Goal: Task Accomplishment & Management: Complete application form

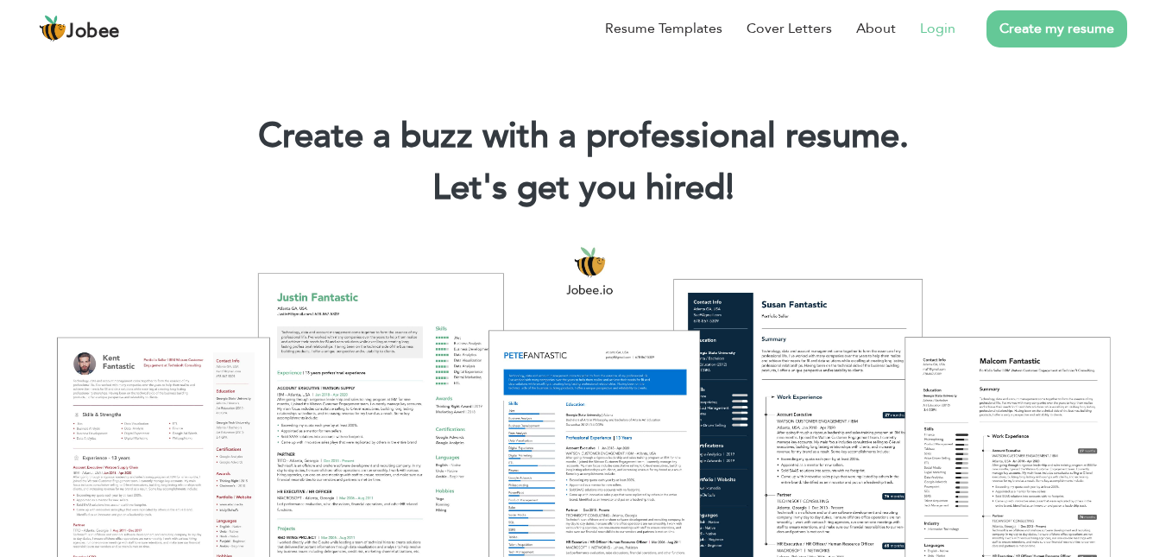
click at [937, 35] on link "Login" at bounding box center [937, 28] width 35 height 21
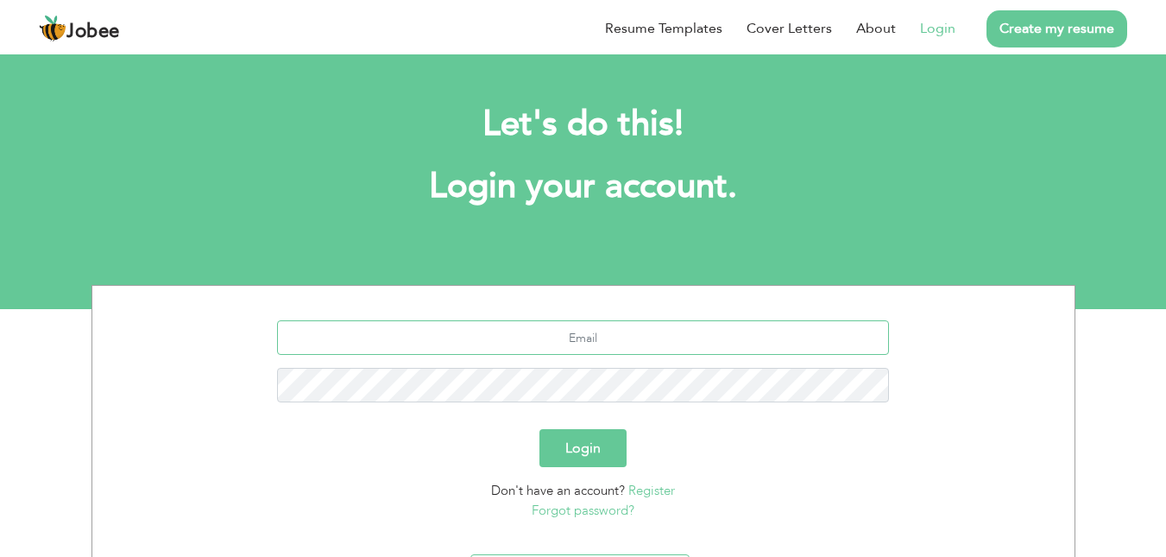
click at [616, 336] on input "text" at bounding box center [583, 337] width 612 height 35
type input "[EMAIL_ADDRESS][DOMAIN_NAME]"
click at [590, 458] on button "Login" at bounding box center [582, 448] width 87 height 38
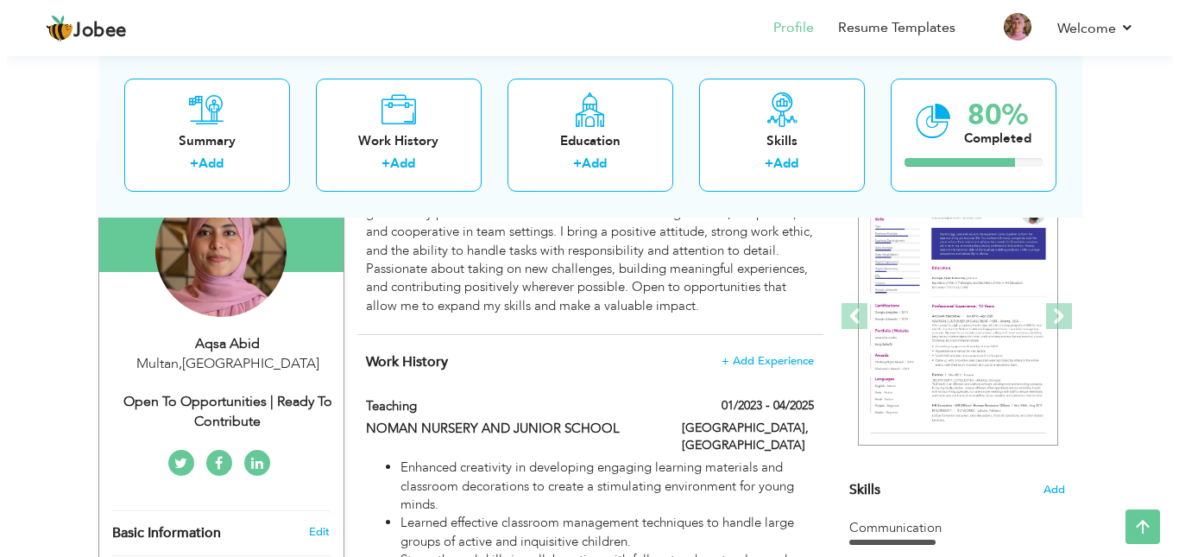
scroll to position [167, 0]
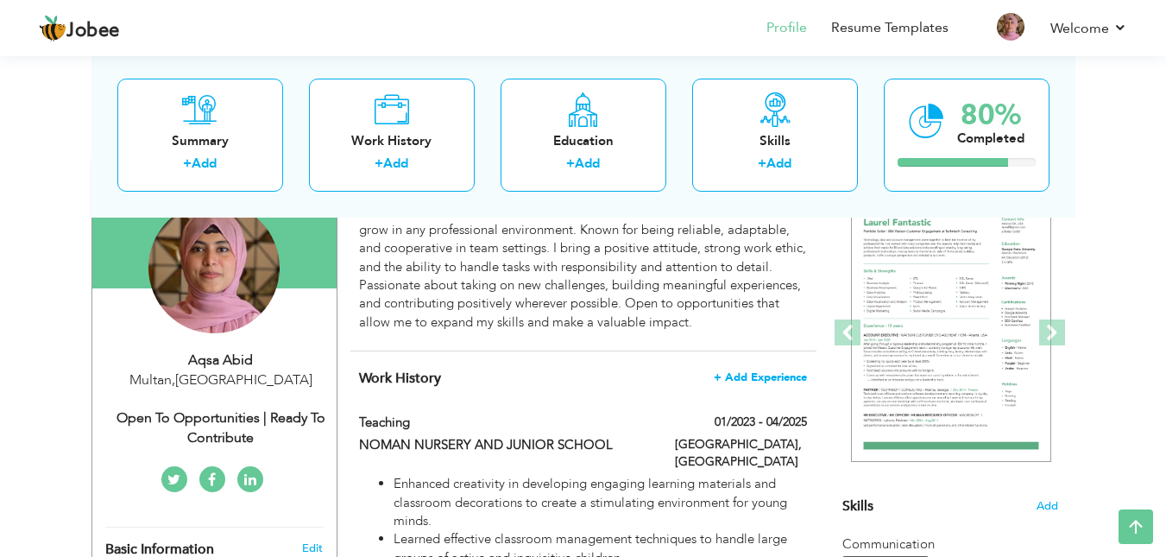
click at [741, 375] on span "+ Add Experience" at bounding box center [760, 377] width 93 height 12
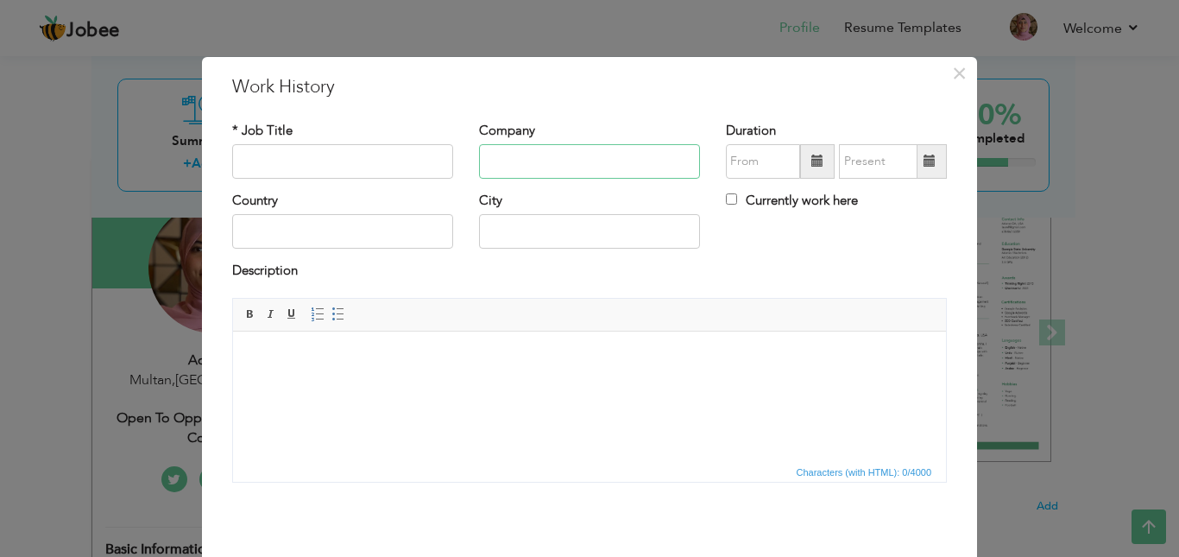
click at [533, 166] on input "text" at bounding box center [589, 161] width 221 height 35
paste input "Flipcost"
click at [487, 161] on input "Flipcost" at bounding box center [589, 161] width 221 height 35
type input "Flipcost"
click at [354, 171] on input "text" at bounding box center [342, 161] width 221 height 35
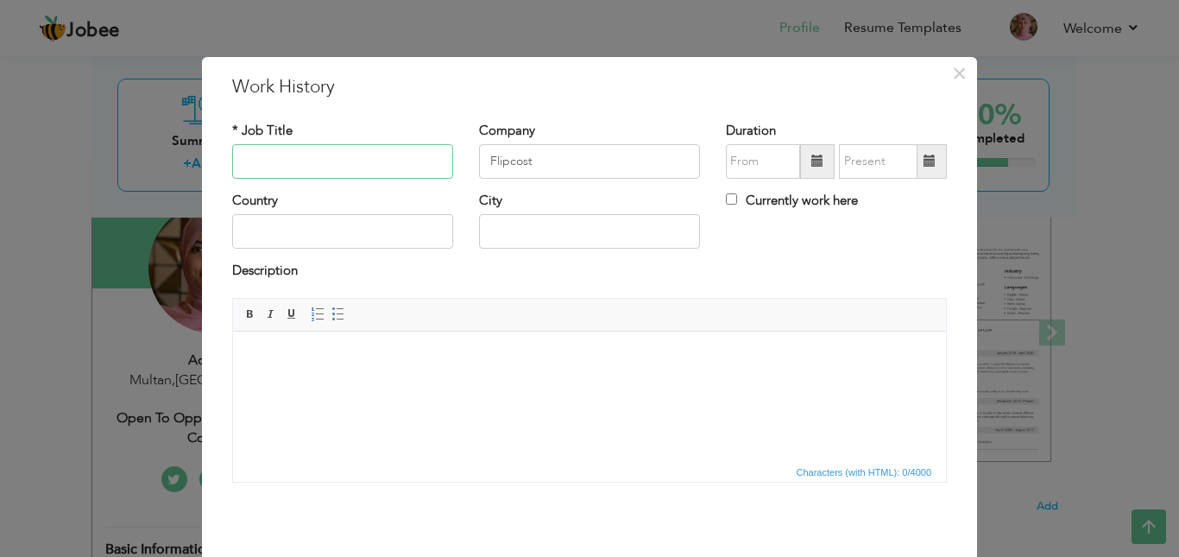
paste input "E-Commerce Executive"
type input "E-Commerce Executive"
click at [298, 223] on input "text" at bounding box center [342, 231] width 221 height 35
type input "[GEOGRAPHIC_DATA]"
type input "Islamabad"
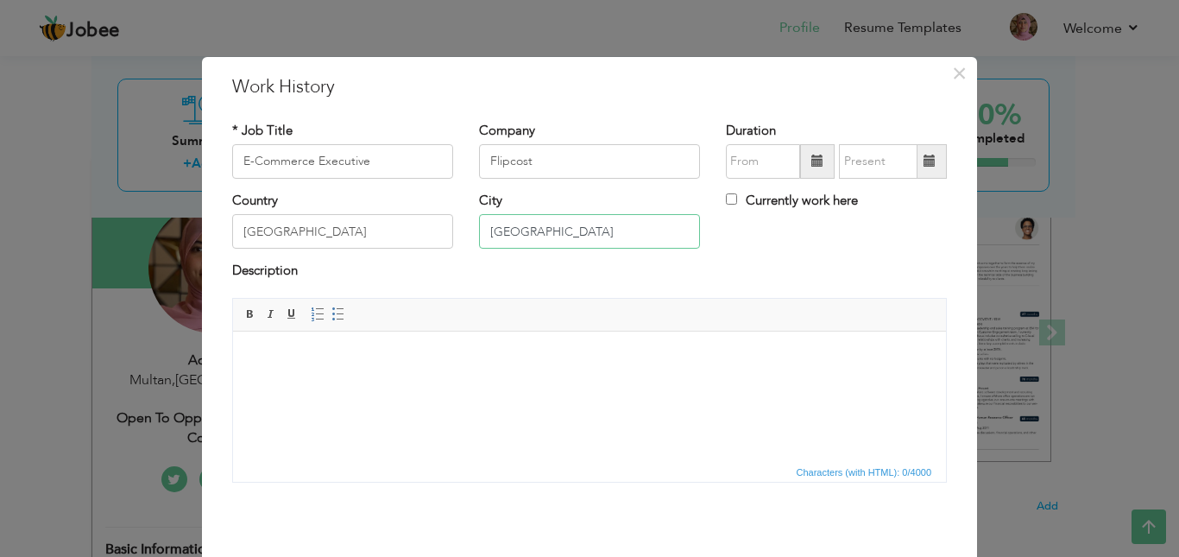
click at [582, 220] on input "Islamabad" at bounding box center [589, 231] width 221 height 35
type input "Multan"
click at [800, 156] on span at bounding box center [817, 161] width 35 height 35
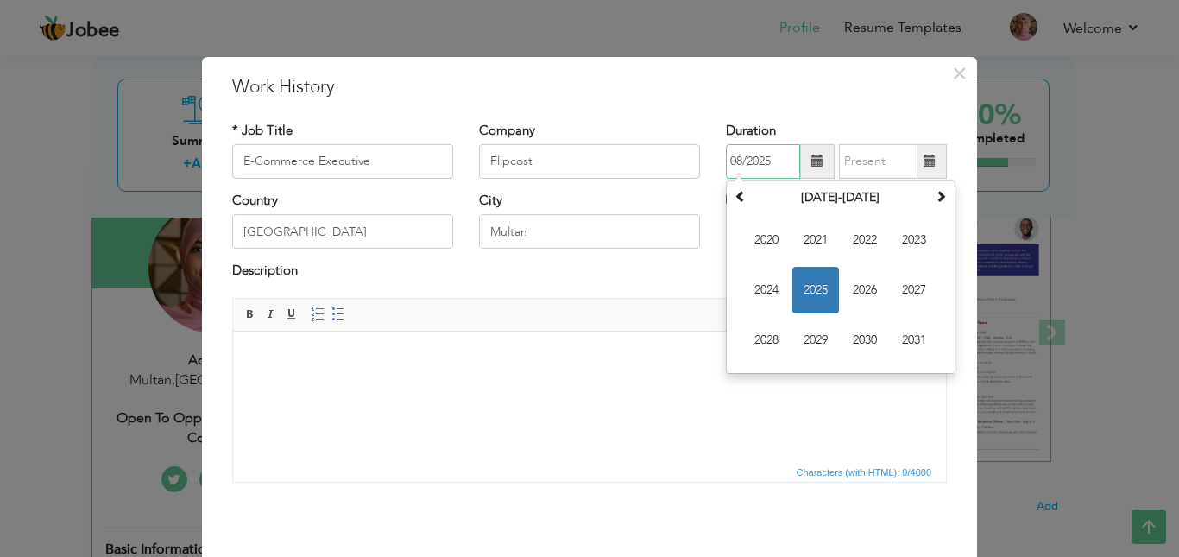
click at [802, 293] on span "2025" at bounding box center [815, 290] width 47 height 47
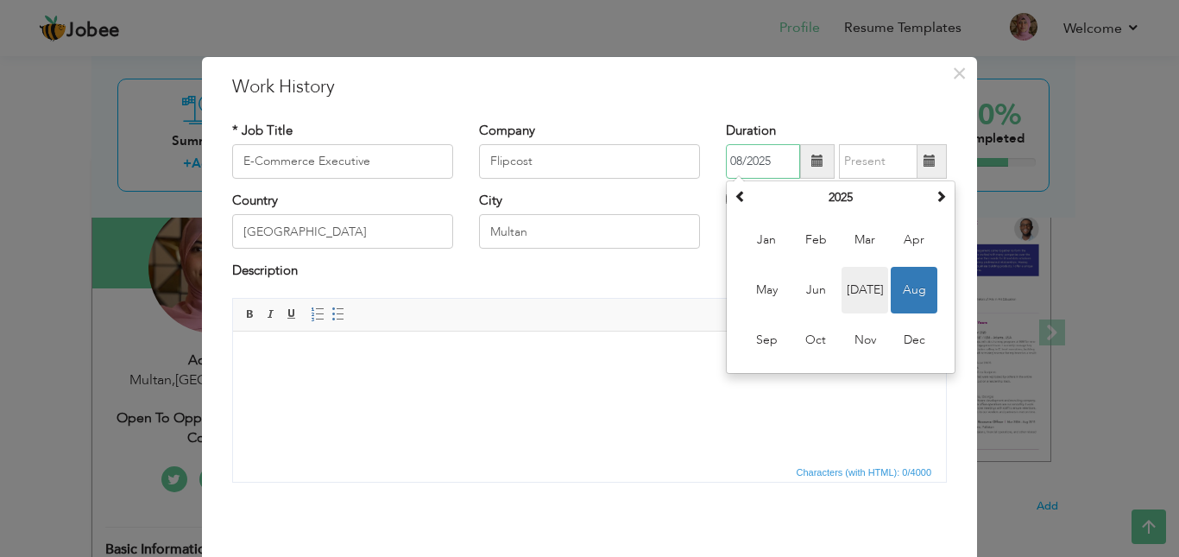
click at [855, 273] on span "Jul" at bounding box center [864, 290] width 47 height 47
type input "07/2025"
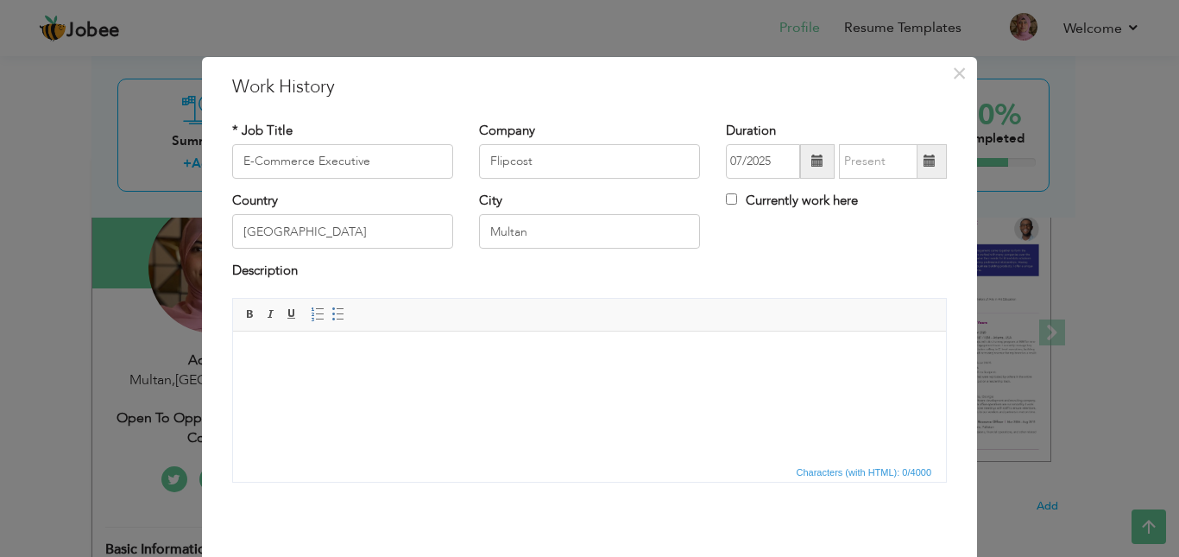
click at [733, 202] on label "Currently work here" at bounding box center [792, 201] width 132 height 18
click at [733, 202] on input "Currently work here" at bounding box center [731, 198] width 11 height 11
checkbox input "true"
click at [398, 368] on html at bounding box center [589, 357] width 713 height 53
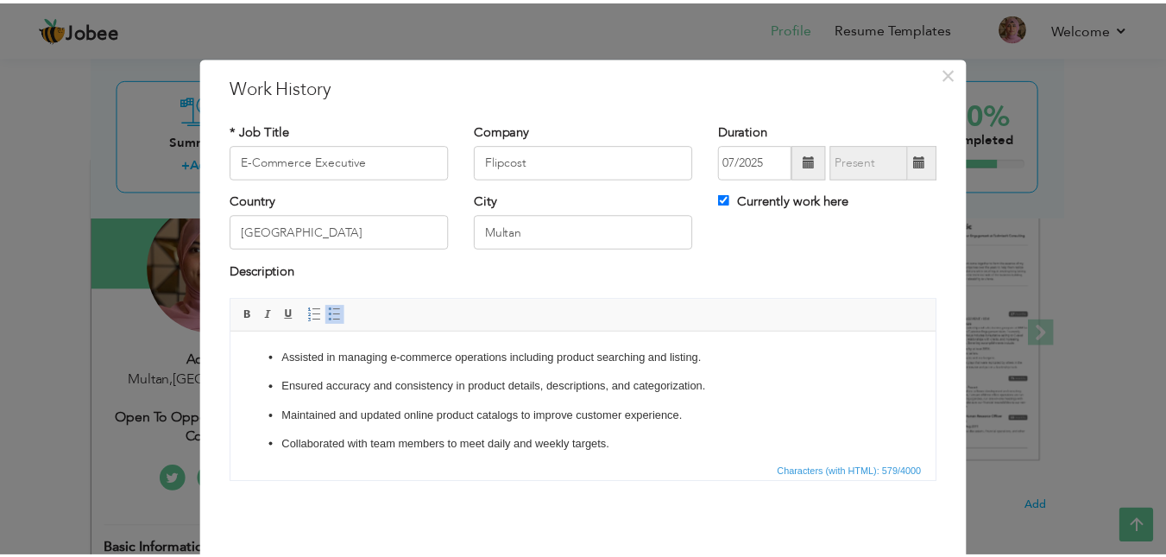
scroll to position [66, 0]
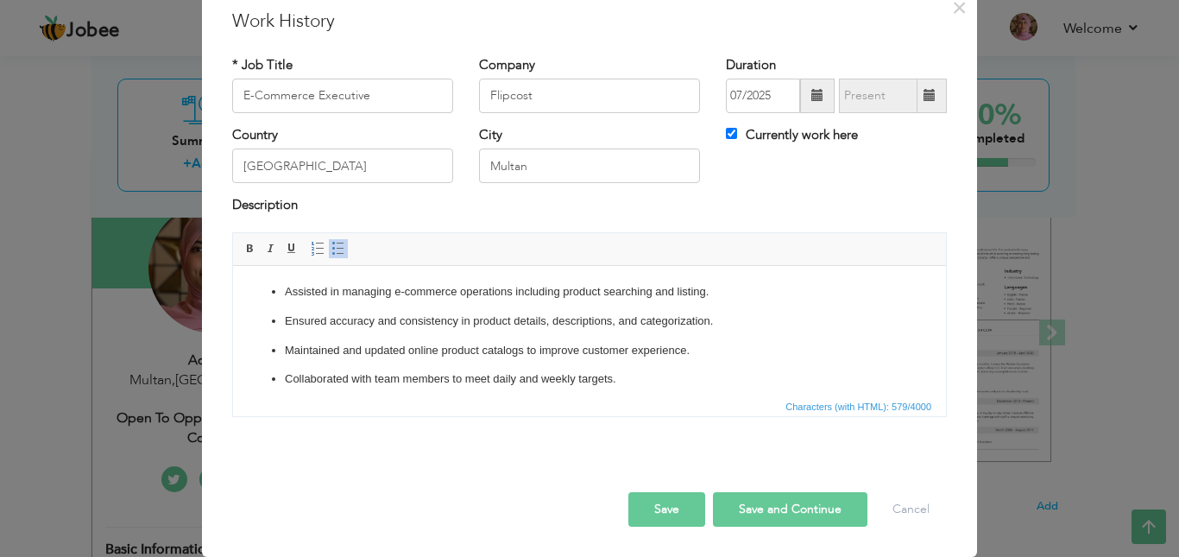
click at [666, 505] on button "Save" at bounding box center [666, 509] width 77 height 35
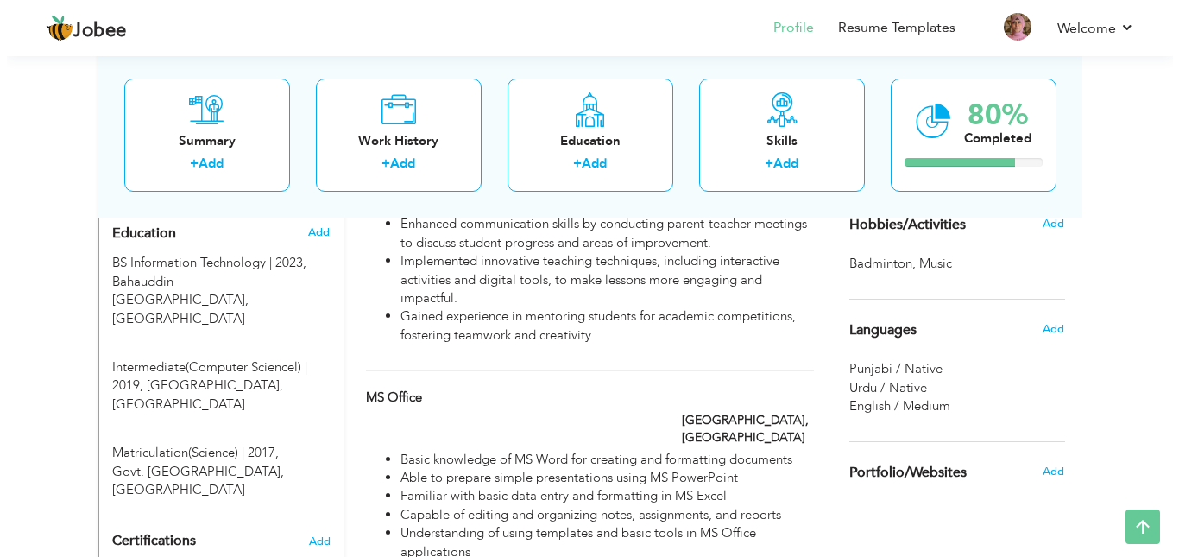
scroll to position [718, 0]
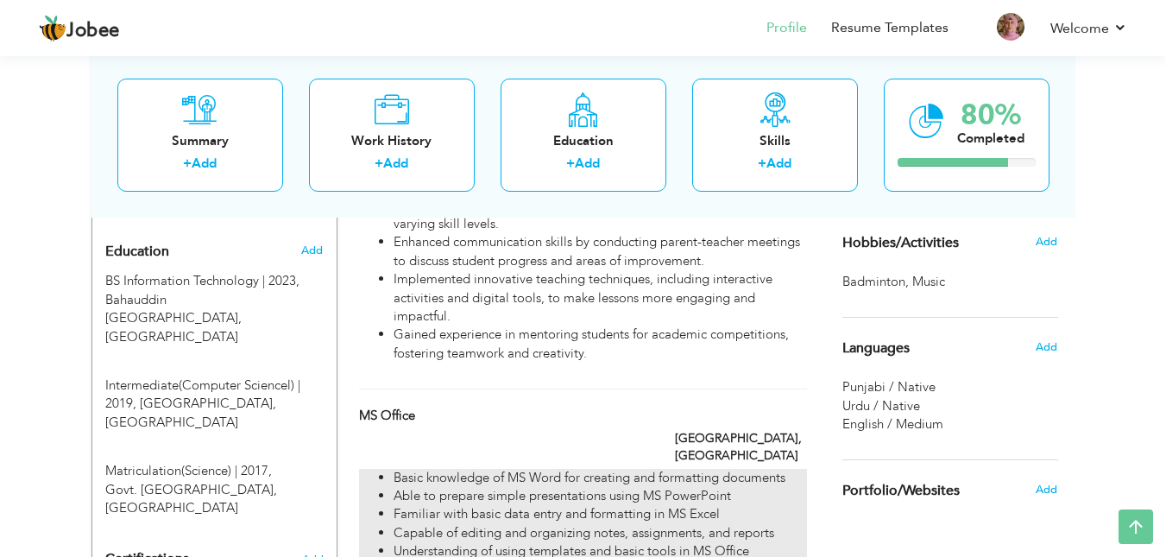
click at [672, 469] on li "Basic knowledge of MS Word for creating and formatting documents" at bounding box center [600, 478] width 412 height 18
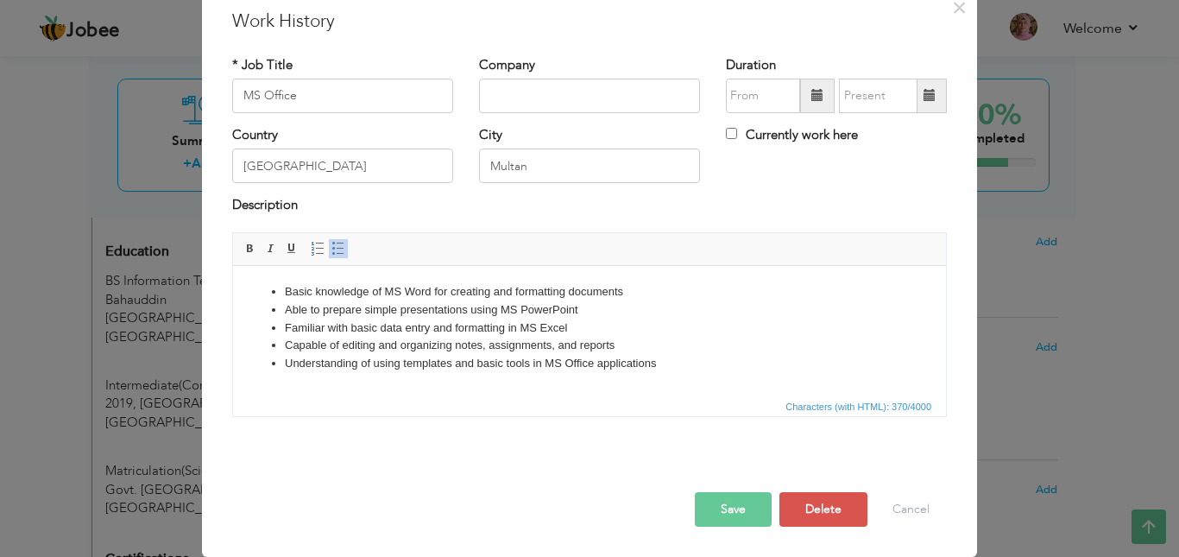
scroll to position [0, 0]
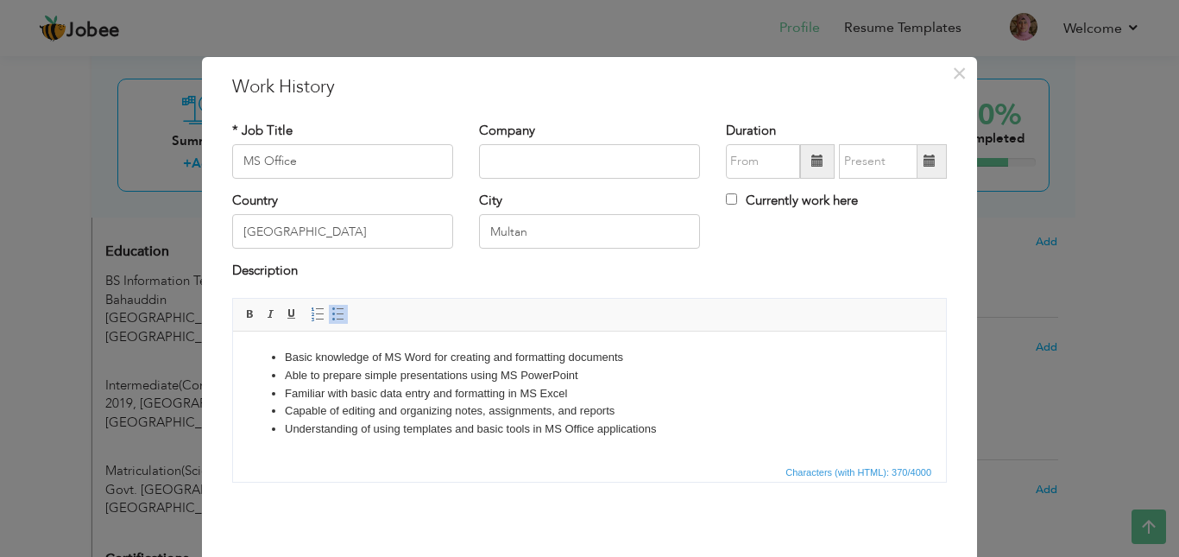
click at [707, 389] on li "Familiar with basic data entry and formatting in MS Excel" at bounding box center [589, 393] width 609 height 18
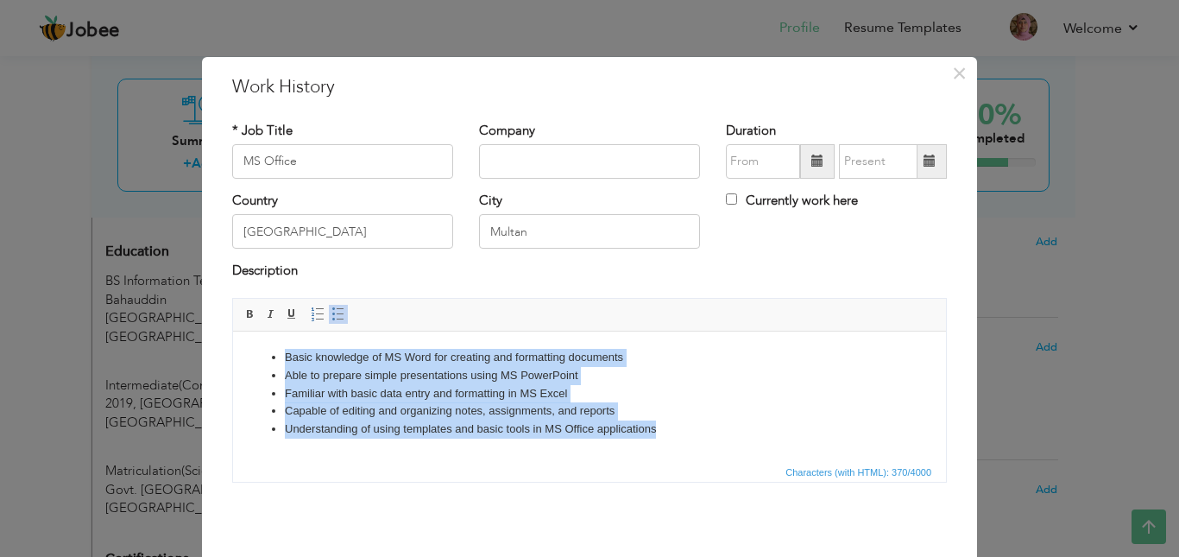
copy ul "Basic knowledge of MS Word for creating and formatting documents Able to prepar…"
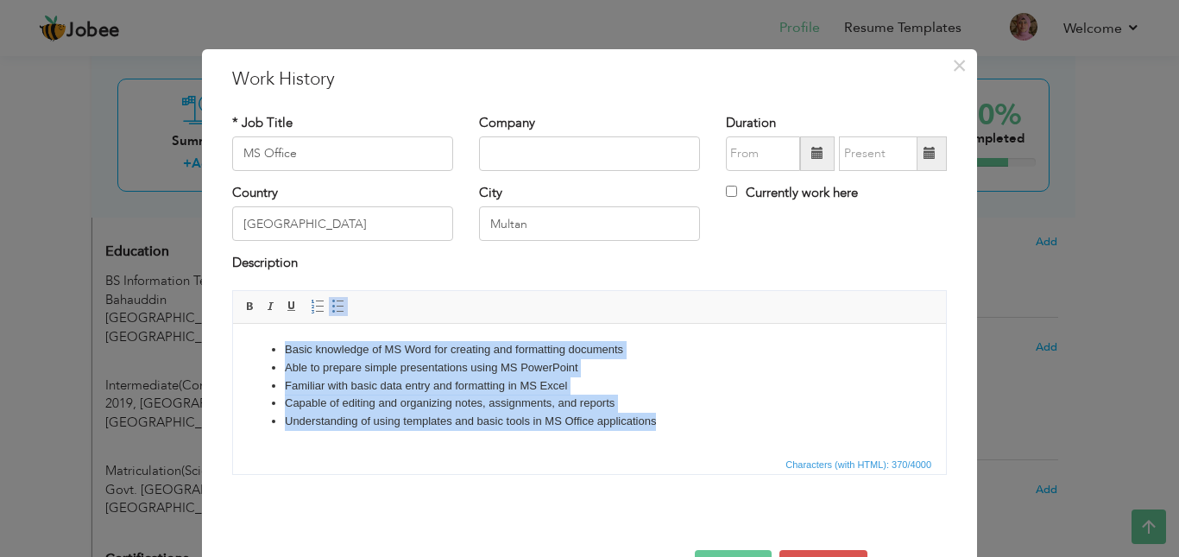
scroll to position [5, 0]
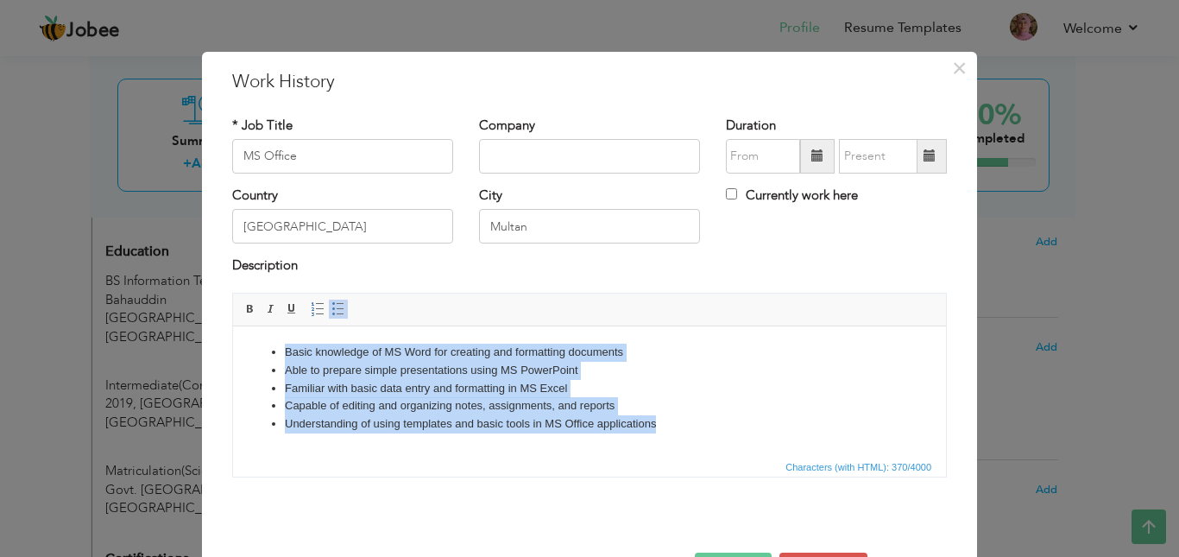
click at [707, 389] on li "Familiar with basic data entry and formatting in MS Excel" at bounding box center [589, 388] width 609 height 18
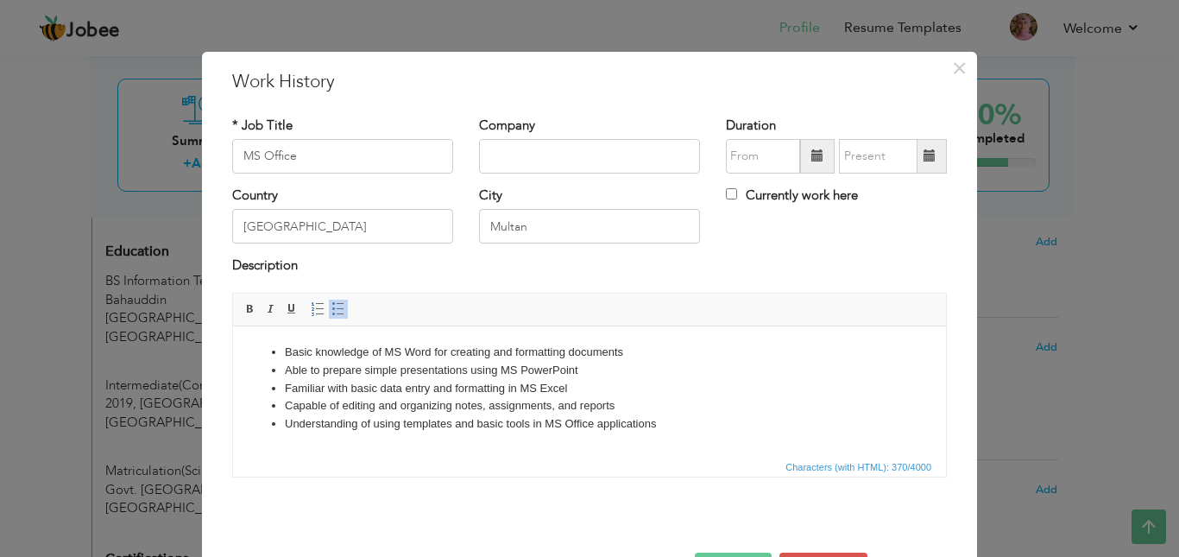
click at [693, 405] on li "Capable of editing and organizing notes, assignments, and reports" at bounding box center [589, 405] width 609 height 18
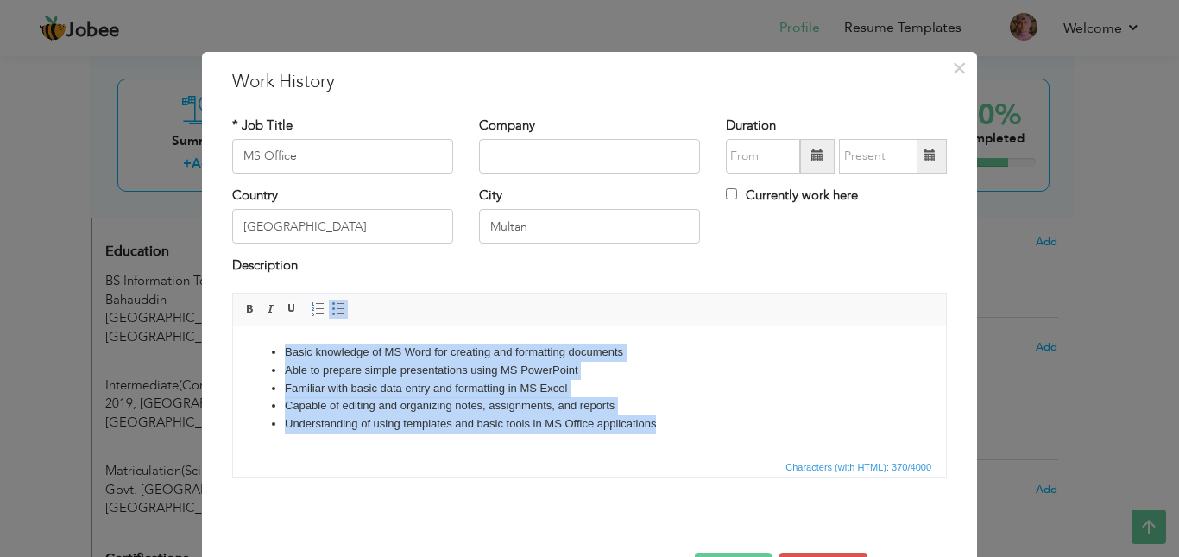
copy ul "Basic knowledge of MS Word for creating and formatting documents Able to prepar…"
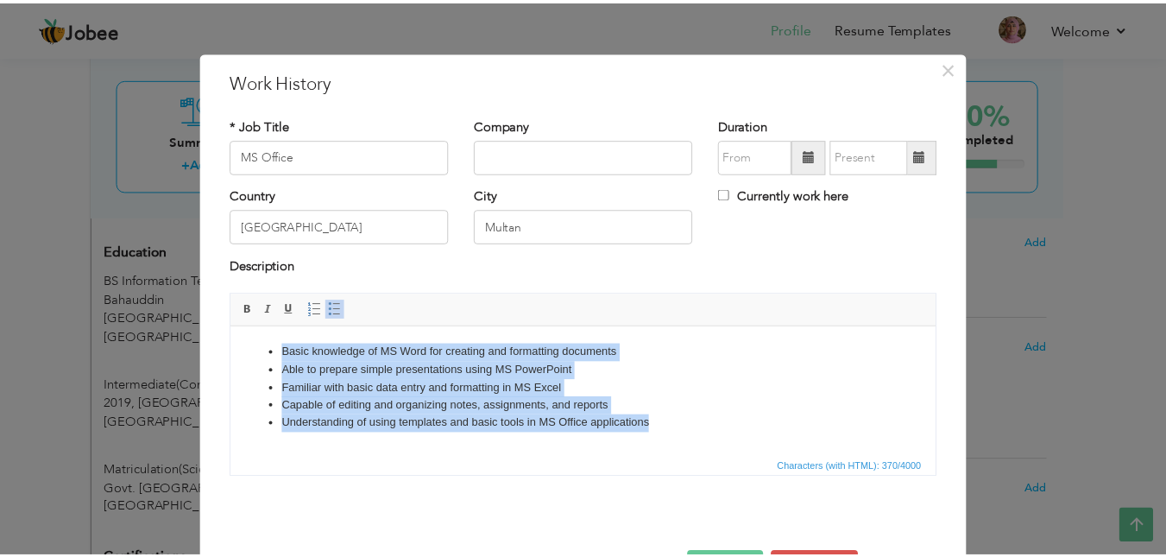
scroll to position [66, 0]
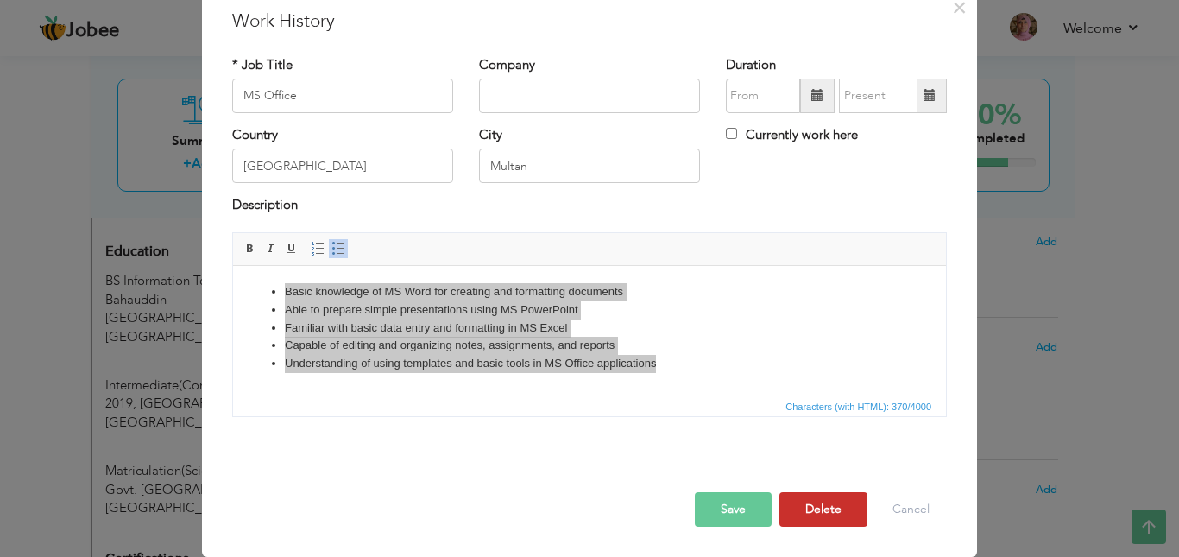
click at [825, 509] on button "Delete" at bounding box center [823, 509] width 88 height 35
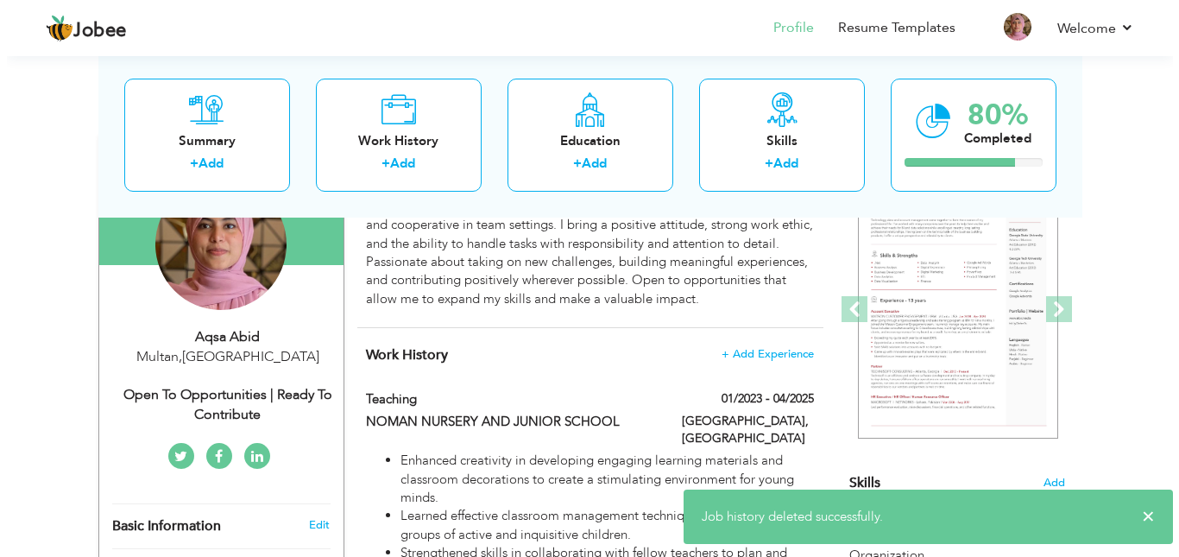
scroll to position [188, 0]
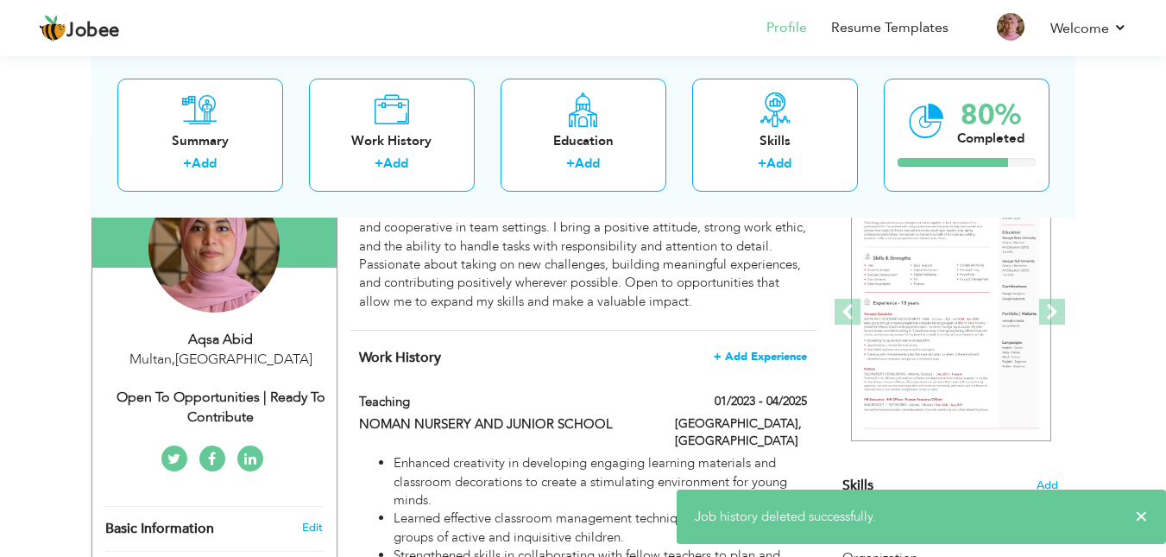
click at [749, 357] on span "+ Add Experience" at bounding box center [760, 356] width 93 height 12
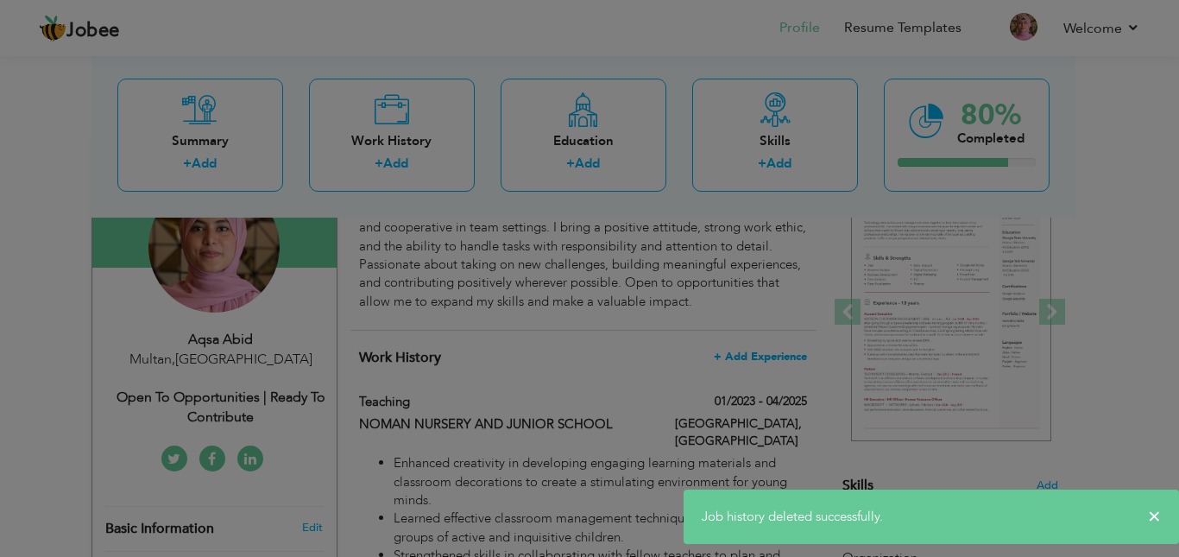
scroll to position [0, 0]
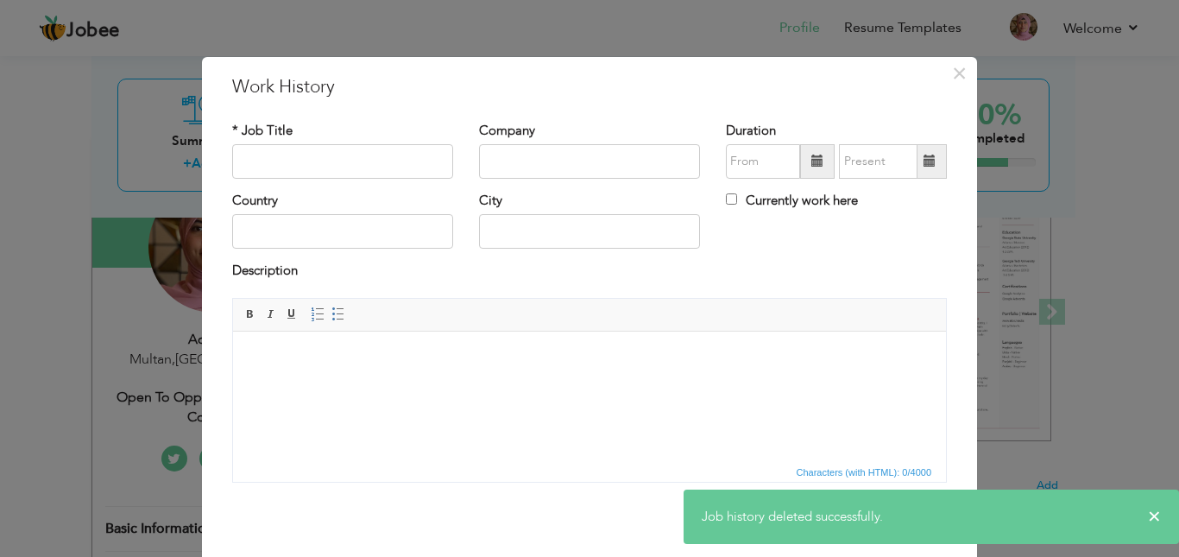
click at [540, 375] on html at bounding box center [589, 357] width 713 height 53
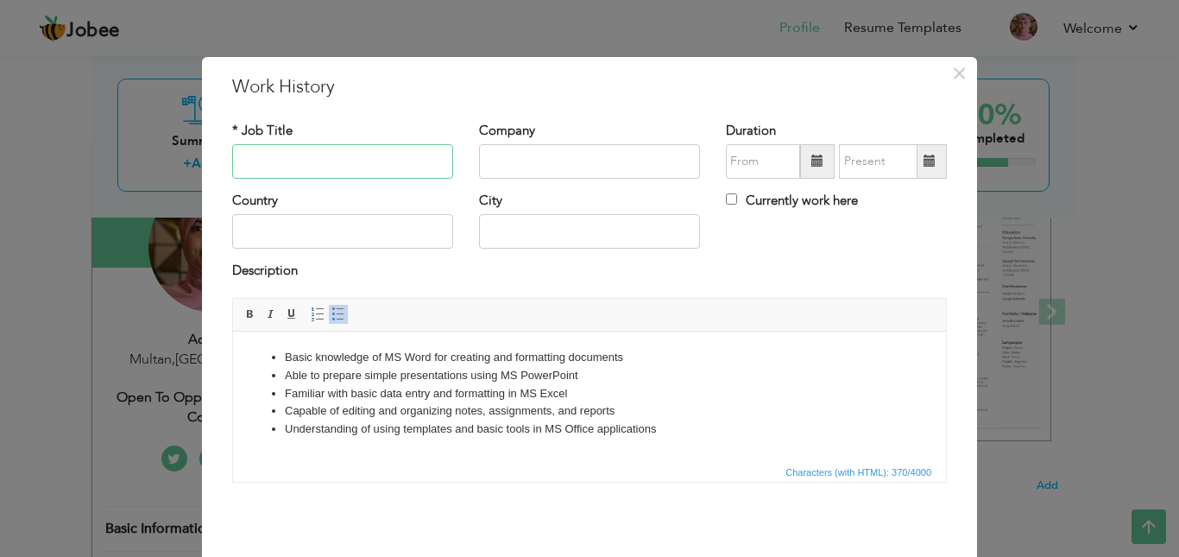
click at [369, 162] on input "text" at bounding box center [342, 161] width 221 height 35
type input "MS Office"
click at [287, 235] on input "text" at bounding box center [342, 231] width 221 height 35
type input "[GEOGRAPHIC_DATA]"
type input "Islamabad"
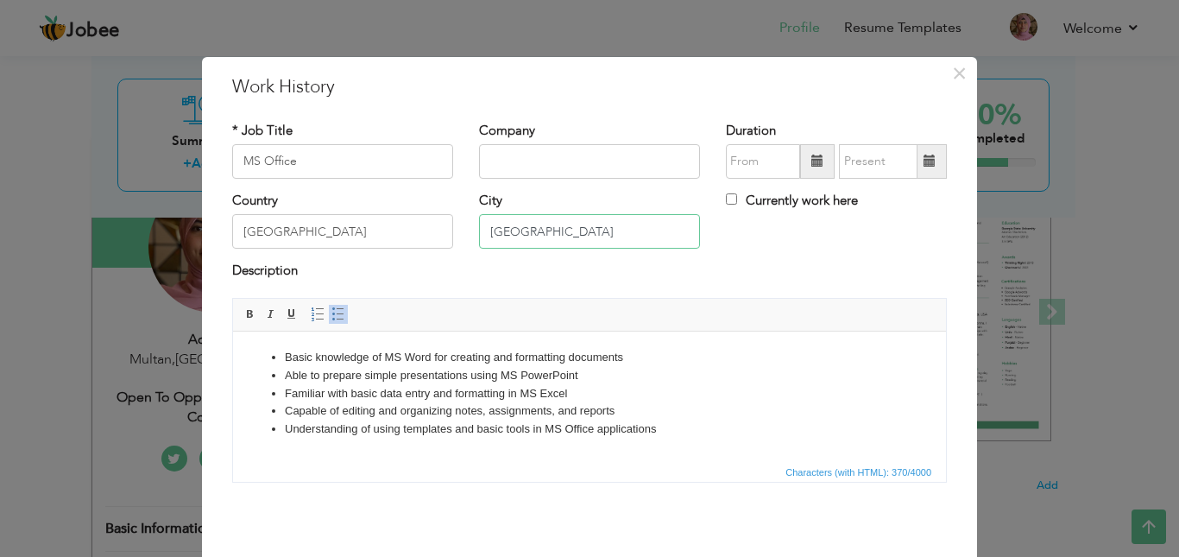
click at [589, 218] on input "Islamabad" at bounding box center [589, 231] width 221 height 35
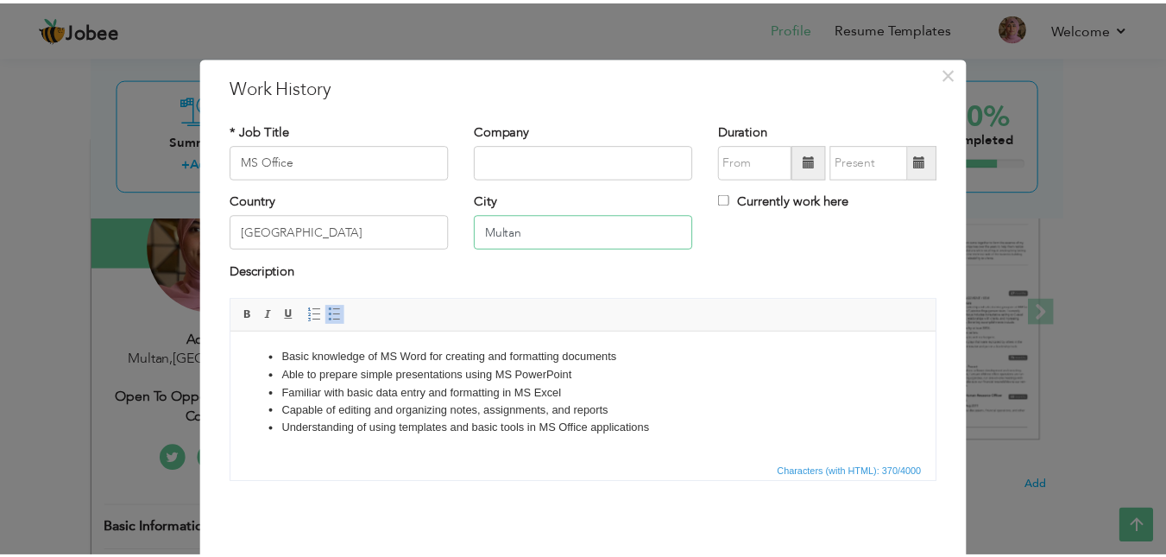
scroll to position [66, 0]
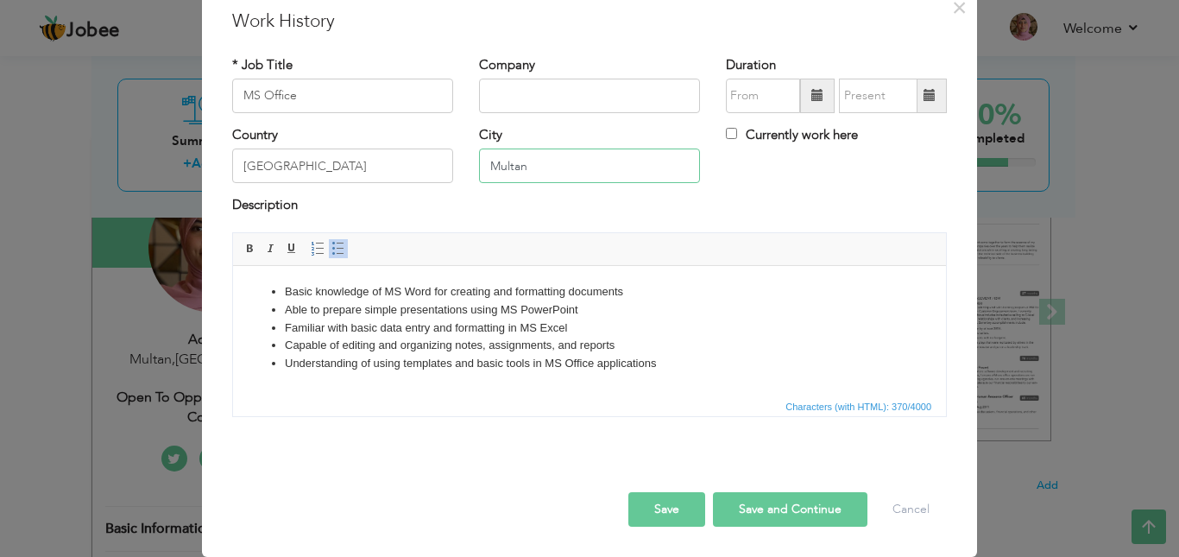
type input "Multan"
click at [652, 511] on button "Save" at bounding box center [666, 509] width 77 height 35
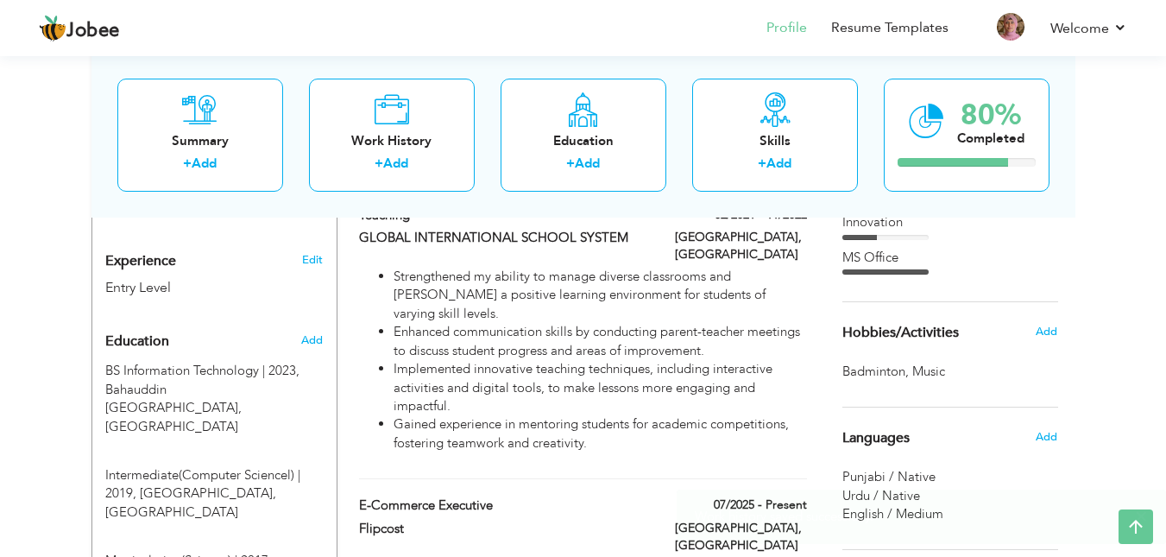
scroll to position [516, 0]
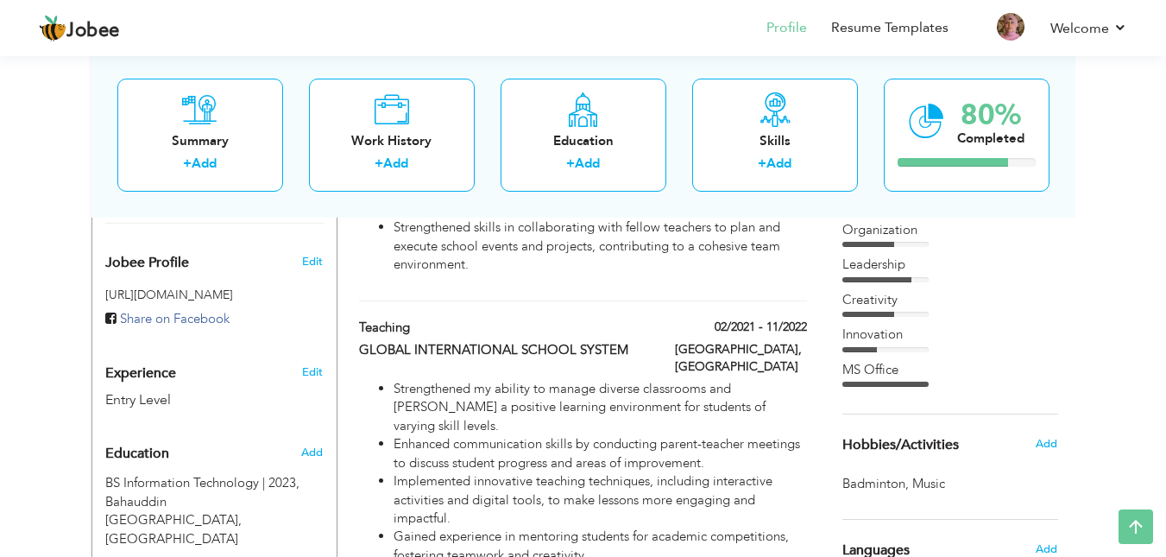
drag, startPoint x: 665, startPoint y: 383, endPoint x: 568, endPoint y: 26, distance: 370.3
click at [568, 26] on nav "Profile Resume Templates Resume Templates Cover Letters About My Resume Welcome…" at bounding box center [583, 29] width 1088 height 47
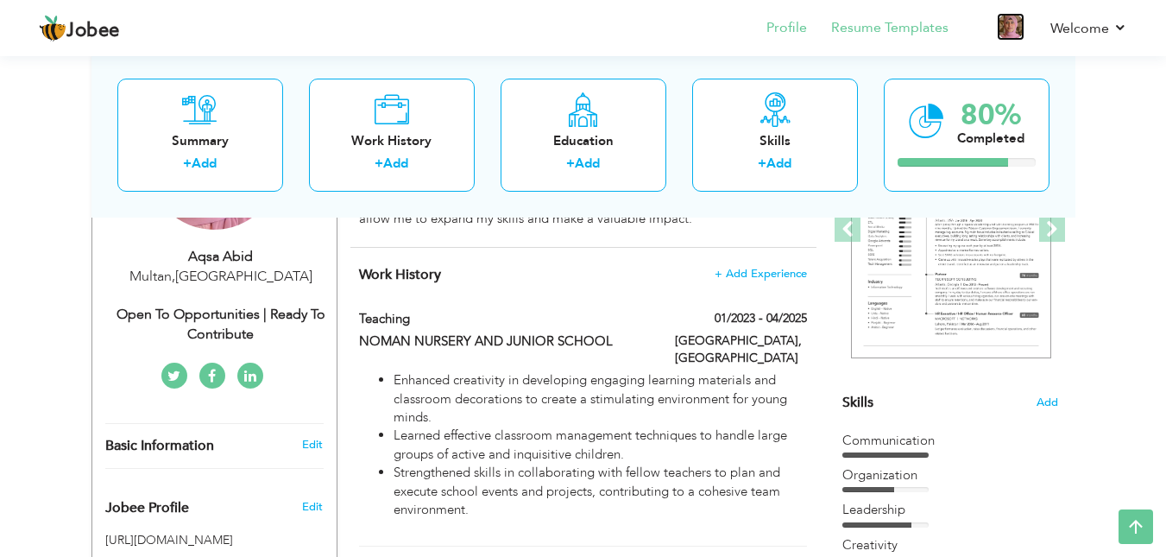
scroll to position [249, 0]
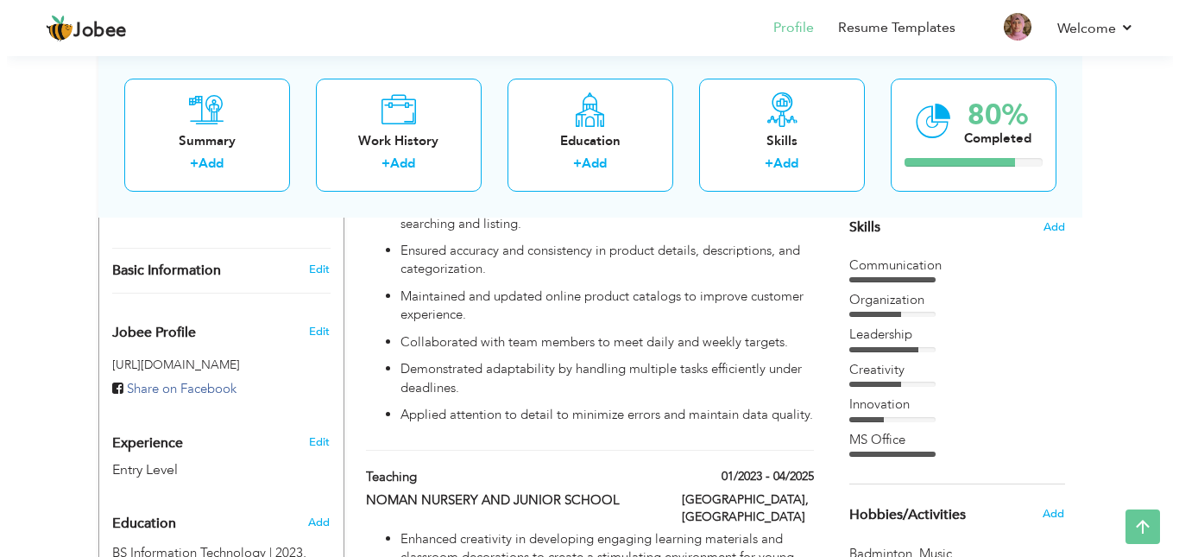
scroll to position [422, 0]
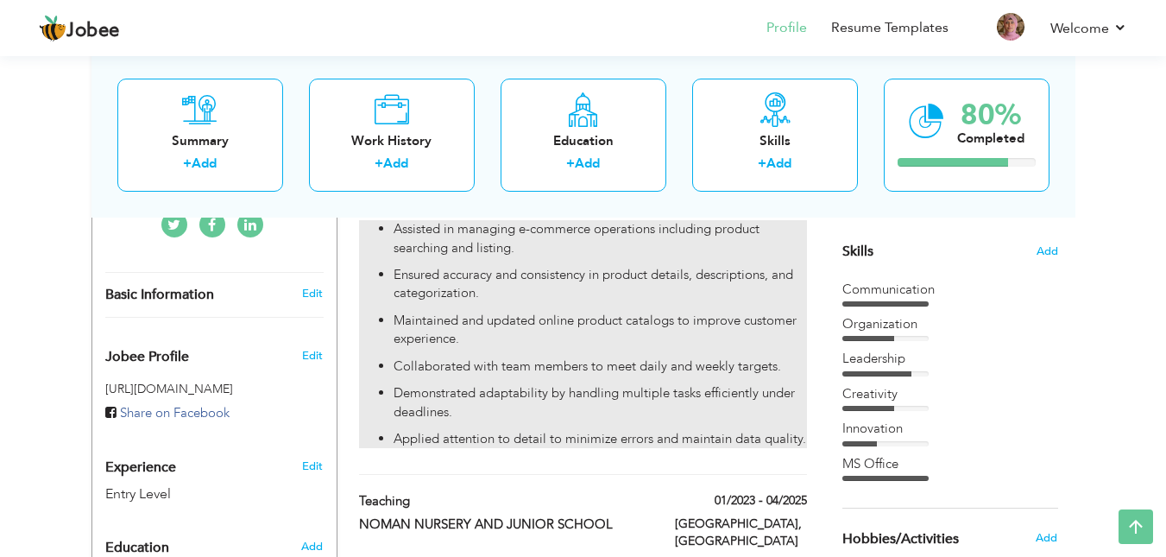
click at [655, 318] on p "Maintained and updated online product catalogs to improve customer experience." at bounding box center [600, 330] width 412 height 37
type input "E-Commerce Executive"
type input "Flipcost"
type input "07/2025"
type input "[GEOGRAPHIC_DATA]"
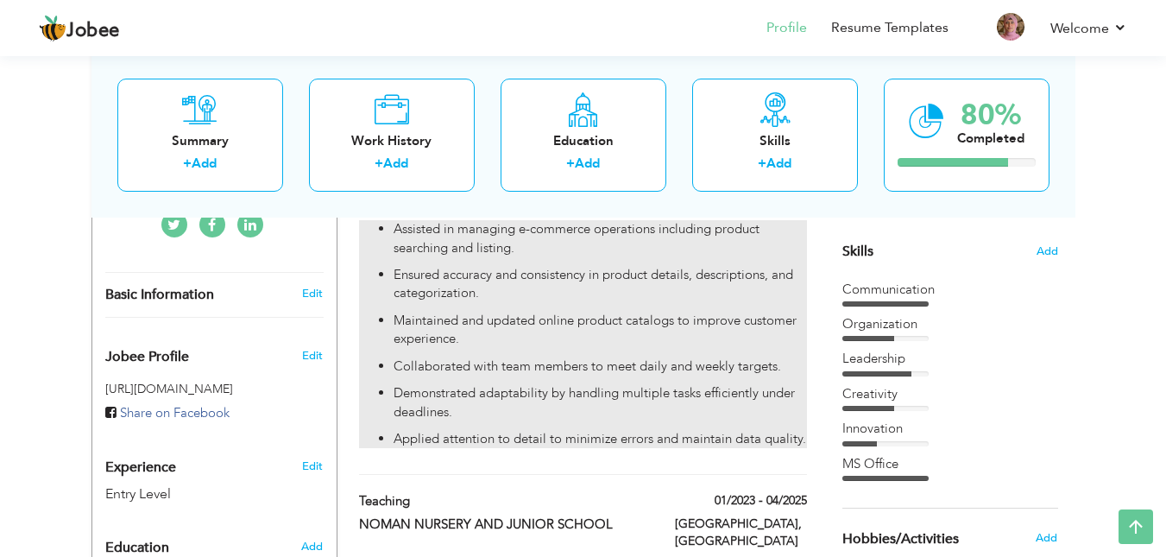
type input "Multan"
checkbox input "true"
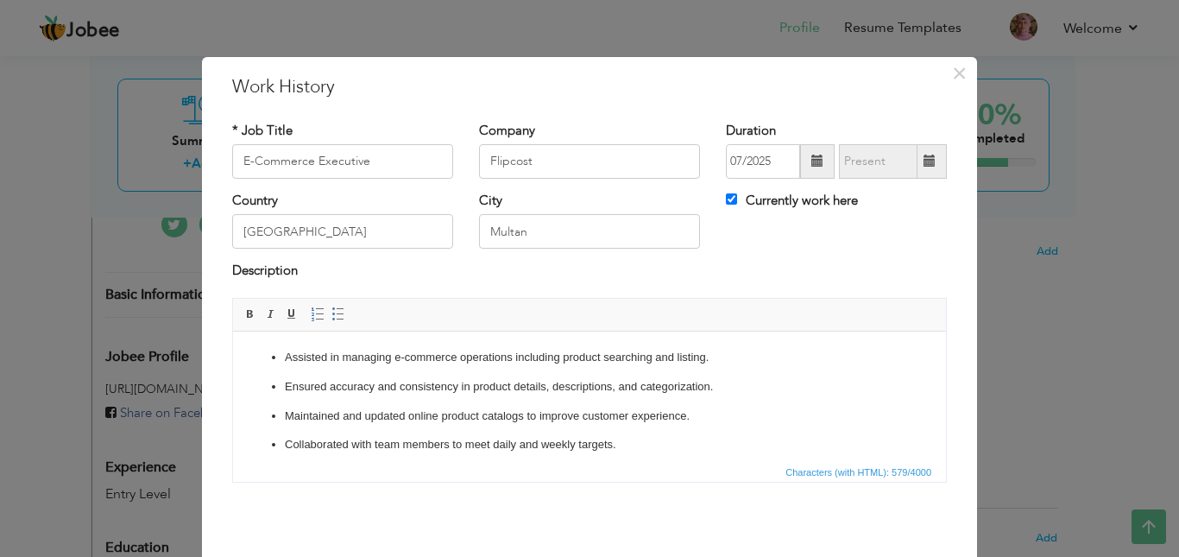
click at [278, 367] on ul "Assisted in managing e-commerce operations including product searching and list…" at bounding box center [589, 415] width 678 height 135
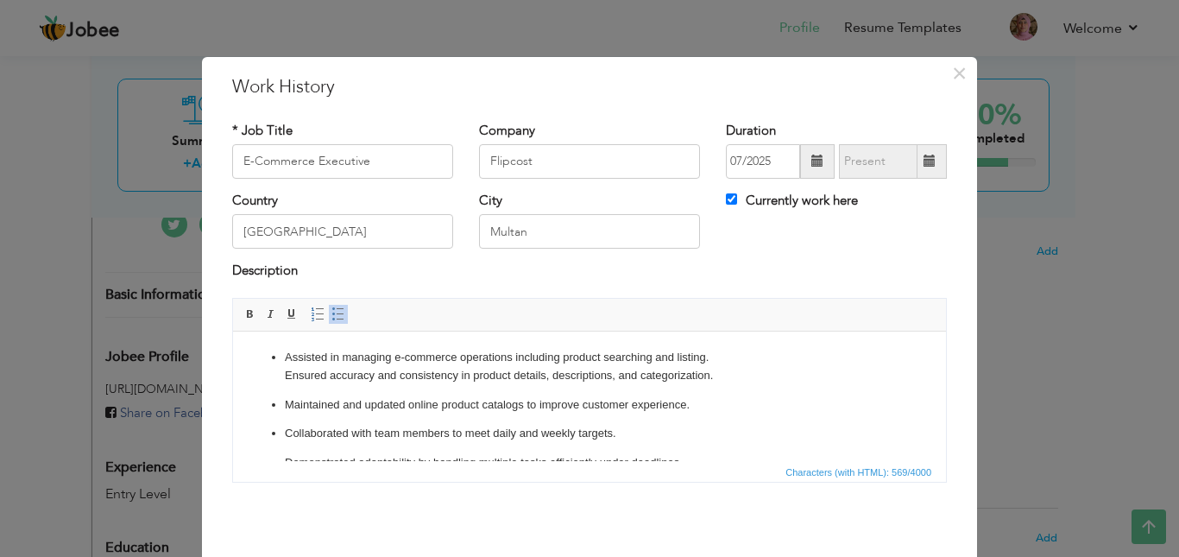
click at [331, 318] on span at bounding box center [338, 314] width 14 height 14
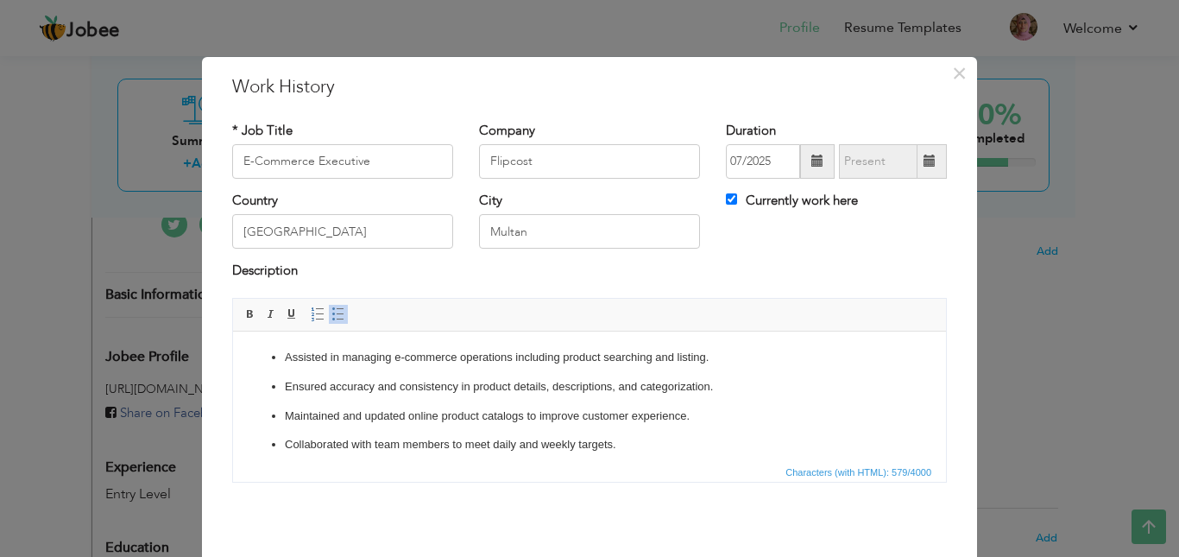
click at [264, 392] on ul "Assisted in managing e-commerce operations including product searching and list…" at bounding box center [589, 415] width 678 height 135
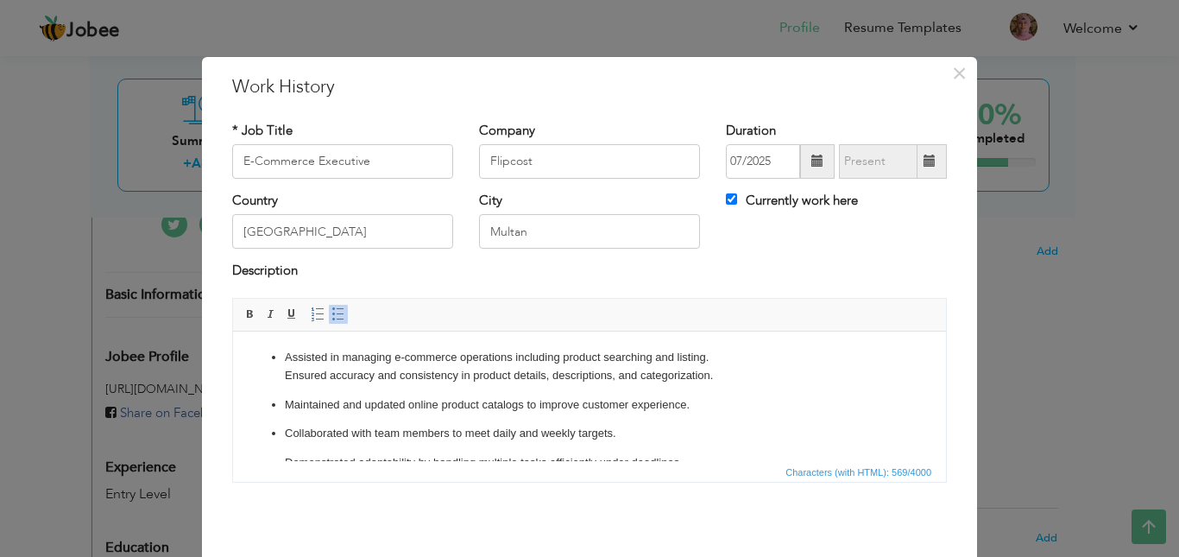
click at [283, 404] on ul "Assisted in managing e-commerce operations including product searching and list…" at bounding box center [589, 409] width 678 height 123
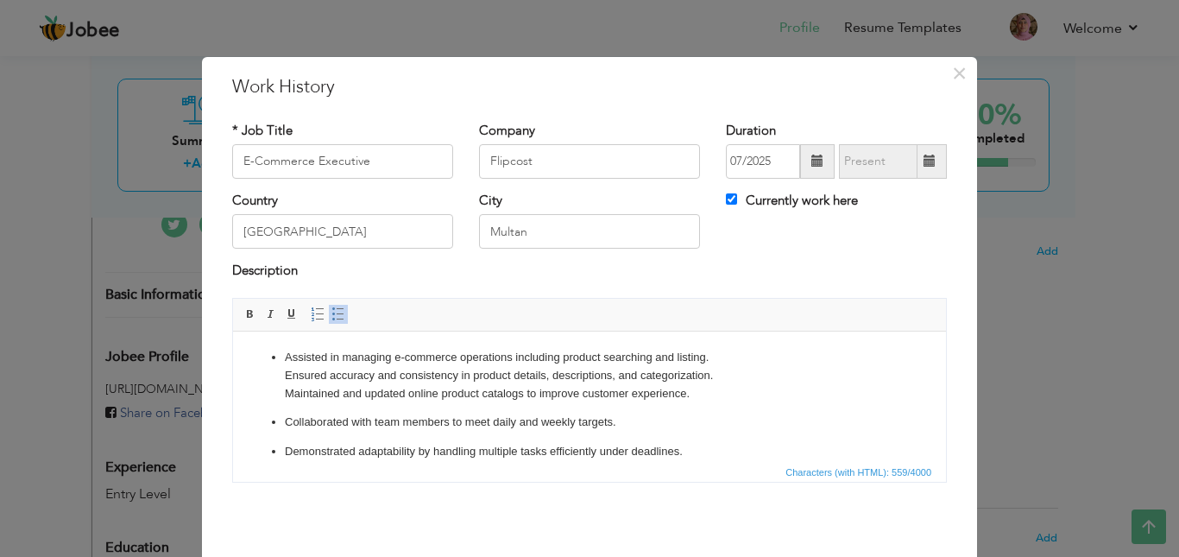
click at [286, 418] on p "Collaborated with team members to meet daily and weekly targets." at bounding box center [589, 421] width 609 height 18
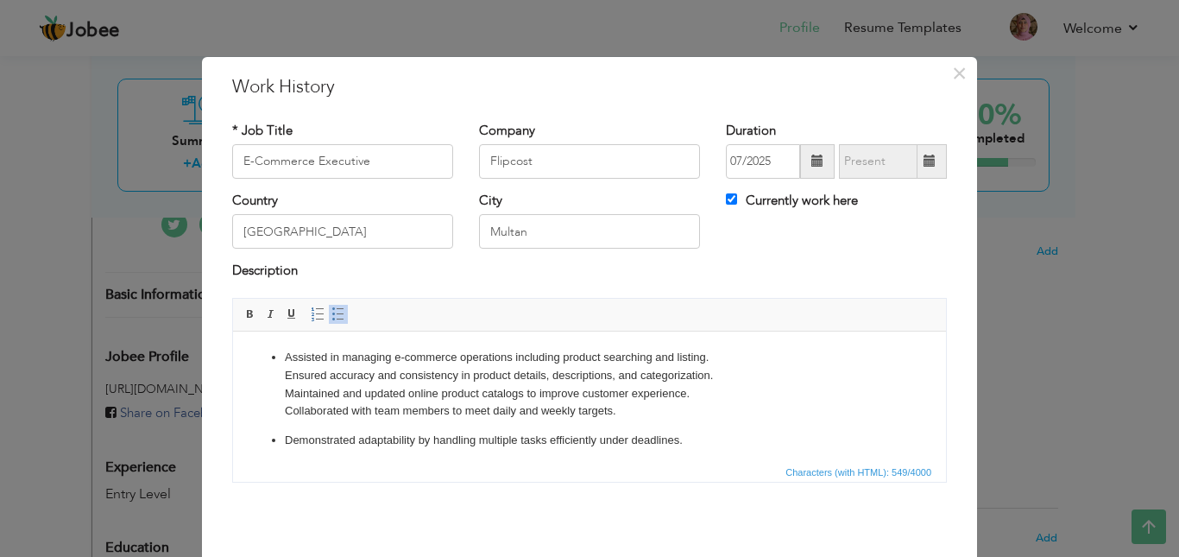
click at [285, 432] on p "Demonstrated adaptability by handling multiple tasks efficiently under deadline…" at bounding box center [589, 440] width 609 height 18
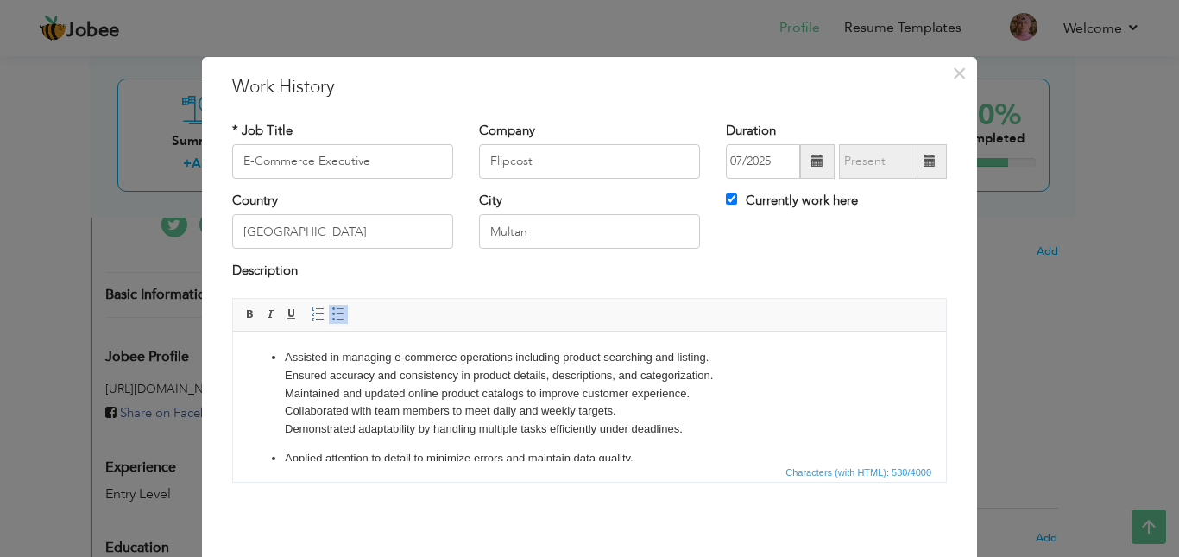
click at [285, 450] on p "Applied attention to detail to minimize errors and maintain data quality." at bounding box center [589, 458] width 609 height 18
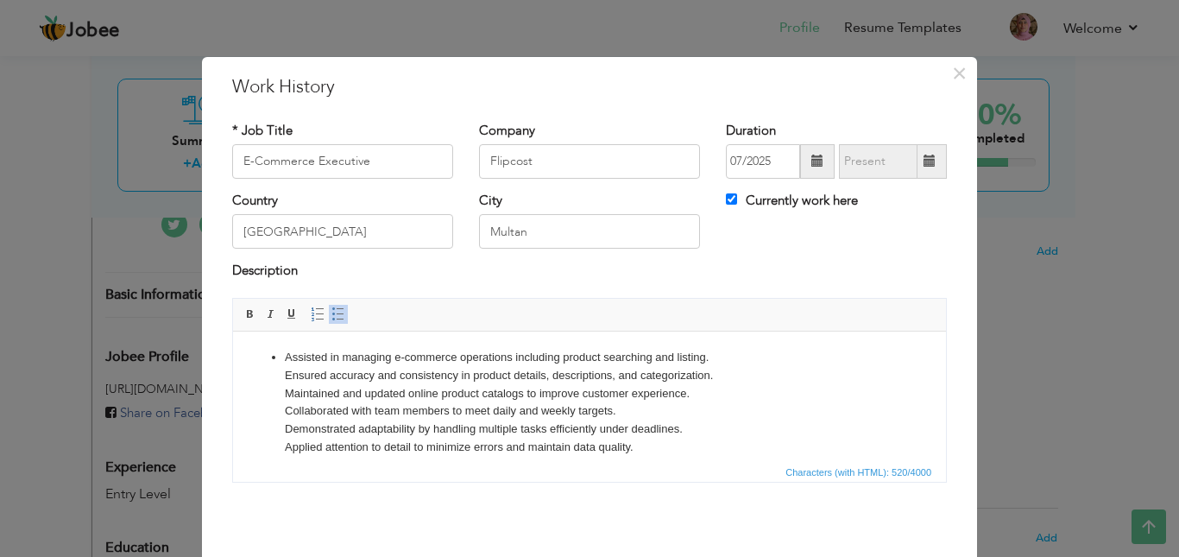
click at [282, 356] on ul "Assisted in managing e-commerce operations including product searching and list…" at bounding box center [589, 402] width 678 height 108
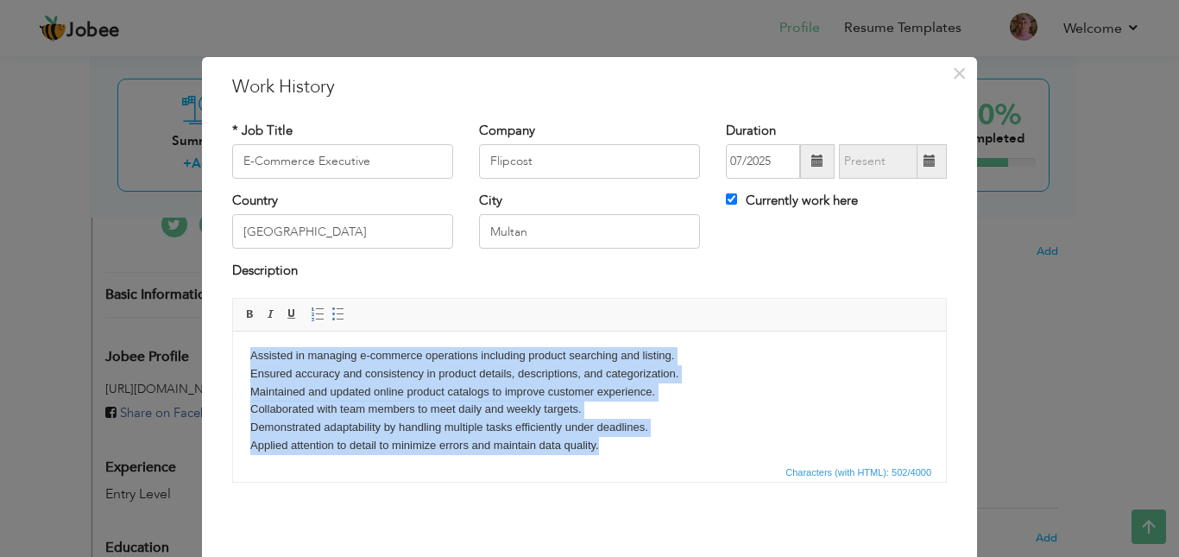
scroll to position [0, 0]
drag, startPoint x: 607, startPoint y: 450, endPoint x: 186, endPoint y: 327, distance: 438.8
click at [233, 331] on html "Assisted in managing e-commerce operations including product searching and list…" at bounding box center [589, 402] width 713 height 142
click at [331, 321] on link "Insert/Remove Bulleted List" at bounding box center [338, 314] width 19 height 19
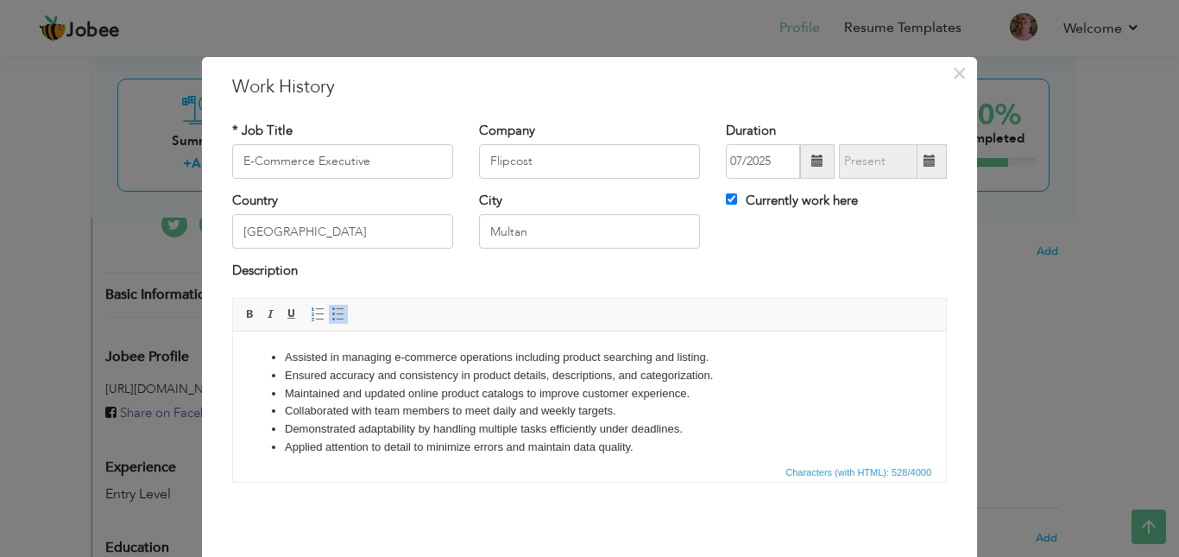
click at [859, 422] on li "Demonstrated adaptability by handling multiple tasks efficiently under deadline…" at bounding box center [589, 428] width 609 height 18
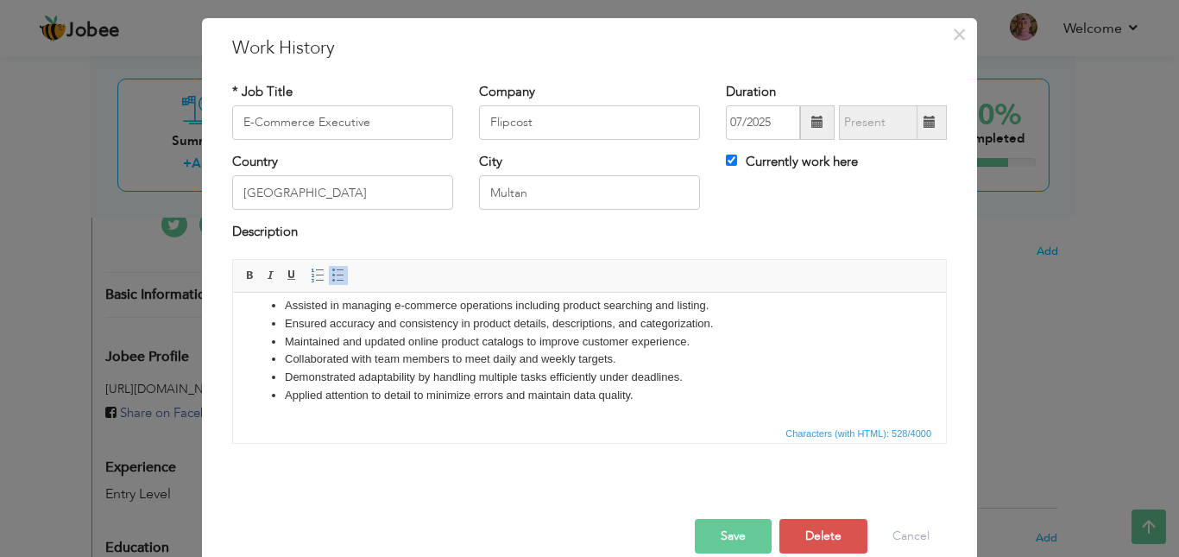
scroll to position [66, 0]
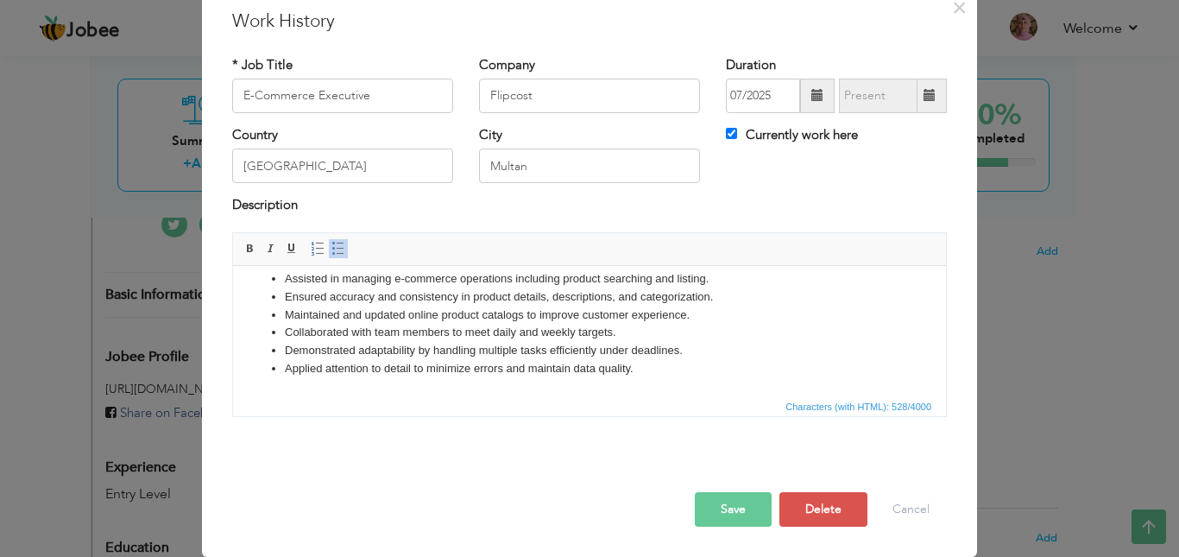
click at [728, 522] on button "Save" at bounding box center [733, 509] width 77 height 35
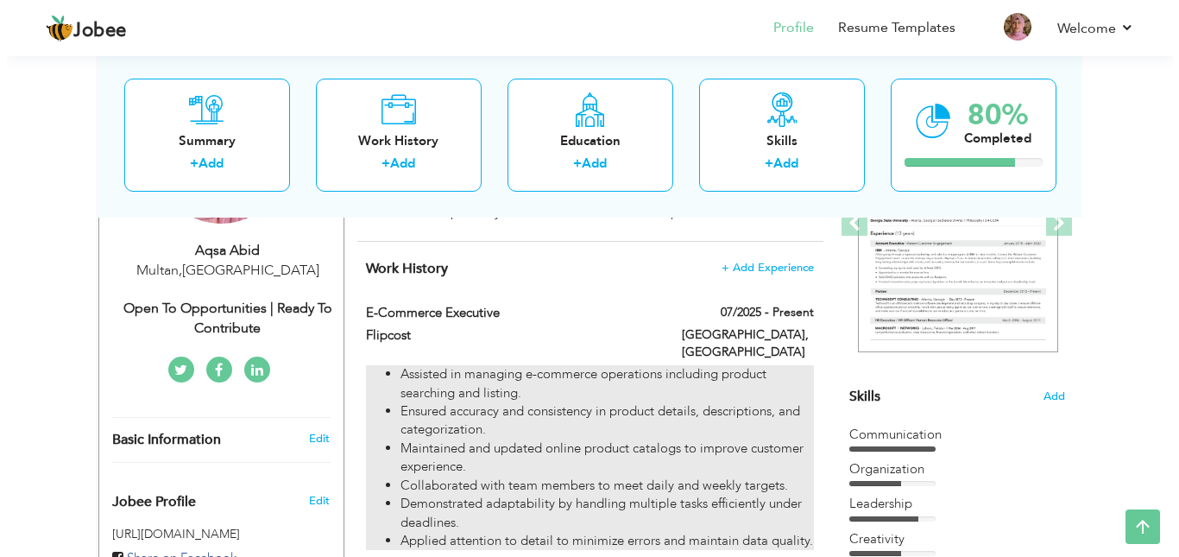
scroll to position [268, 0]
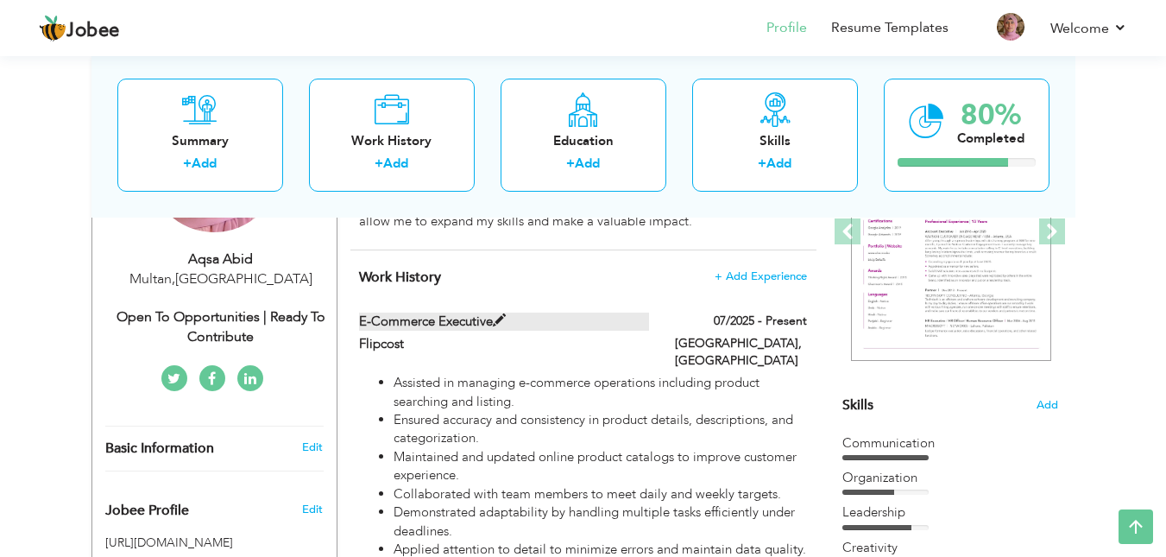
drag, startPoint x: 359, startPoint y: 322, endPoint x: 483, endPoint y: 318, distance: 124.3
click at [483, 318] on label "E-Commerce Executive" at bounding box center [504, 321] width 290 height 18
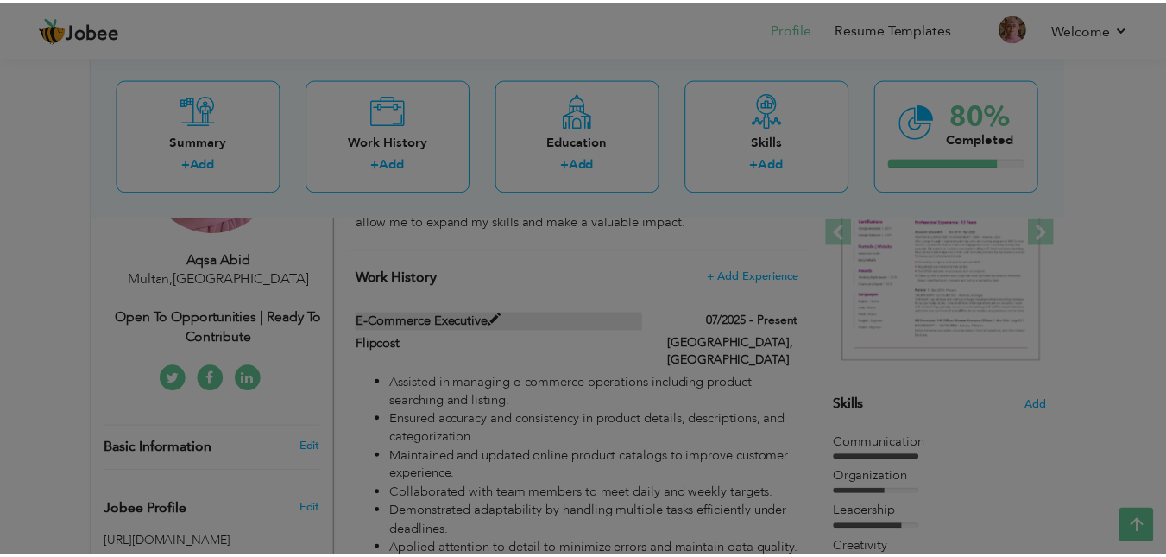
scroll to position [0, 0]
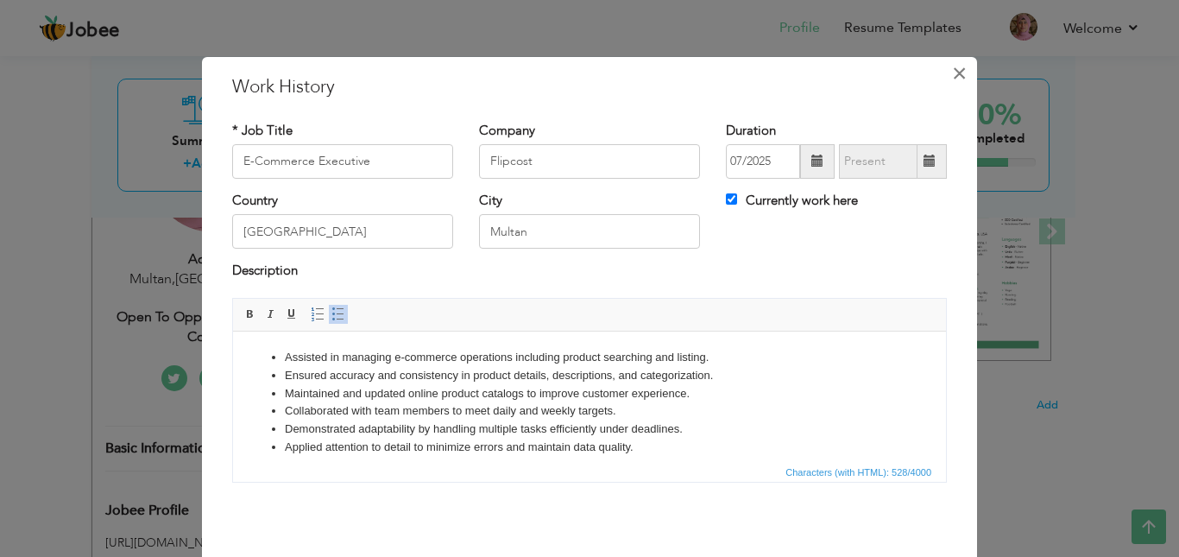
click at [945, 70] on button "×" at bounding box center [959, 74] width 28 height 28
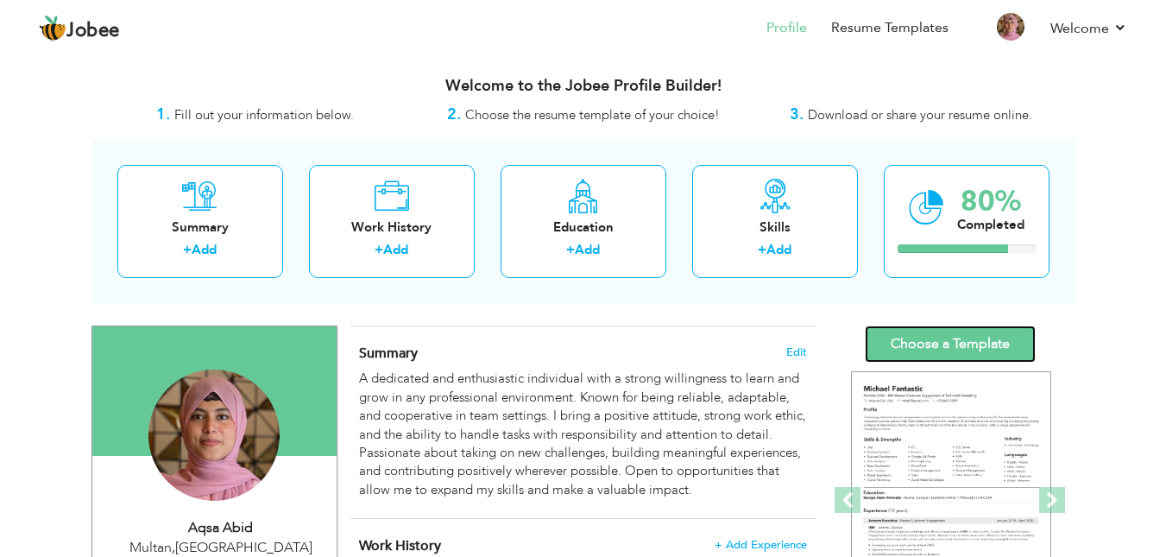
click at [924, 343] on link "Choose a Template" at bounding box center [950, 343] width 171 height 37
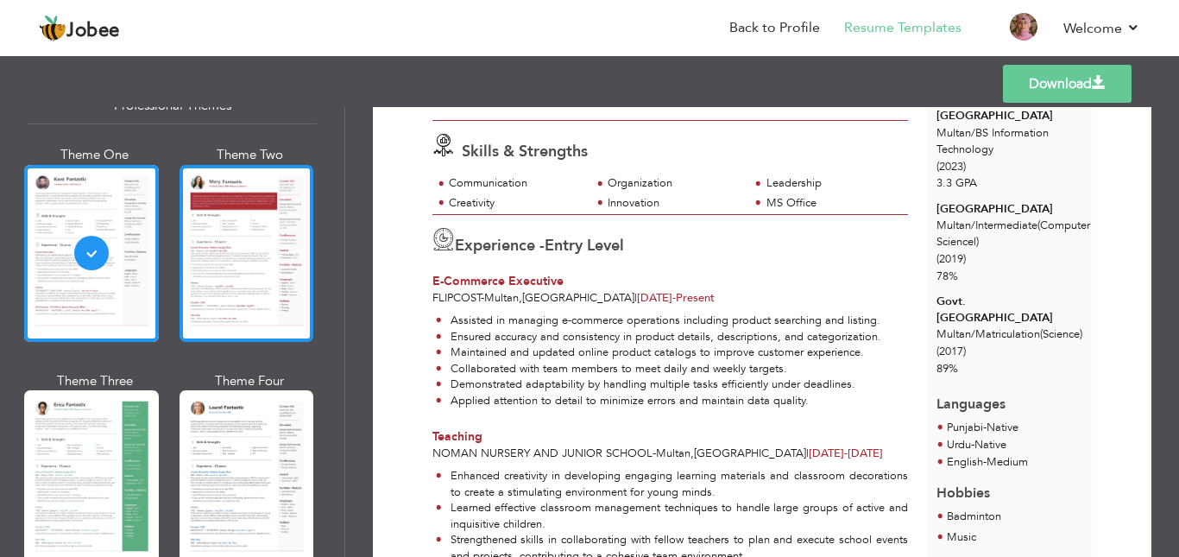
scroll to position [74, 0]
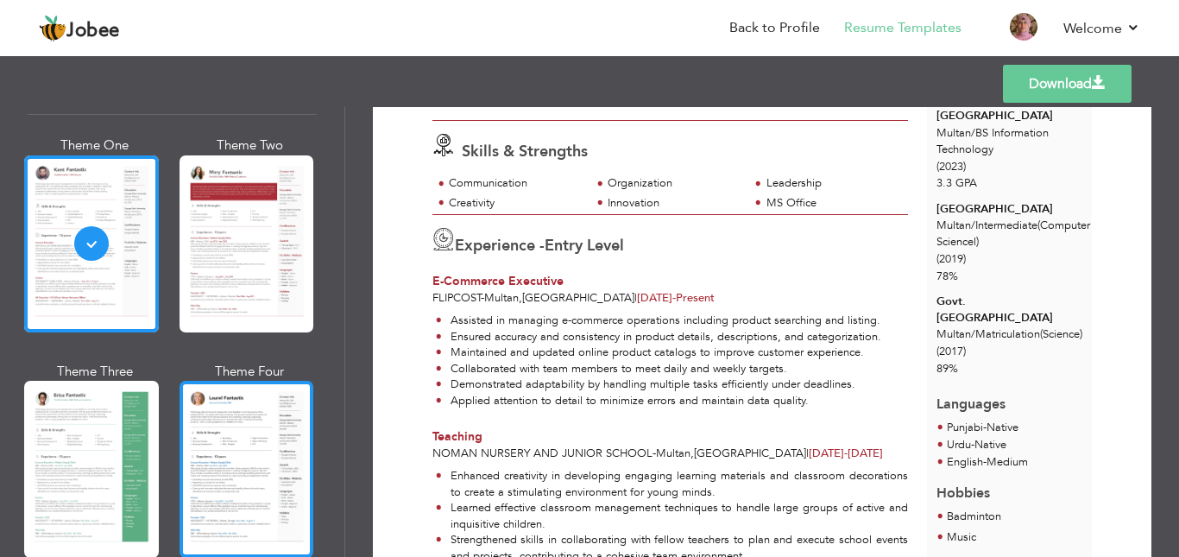
click at [263, 394] on div at bounding box center [246, 469] width 135 height 177
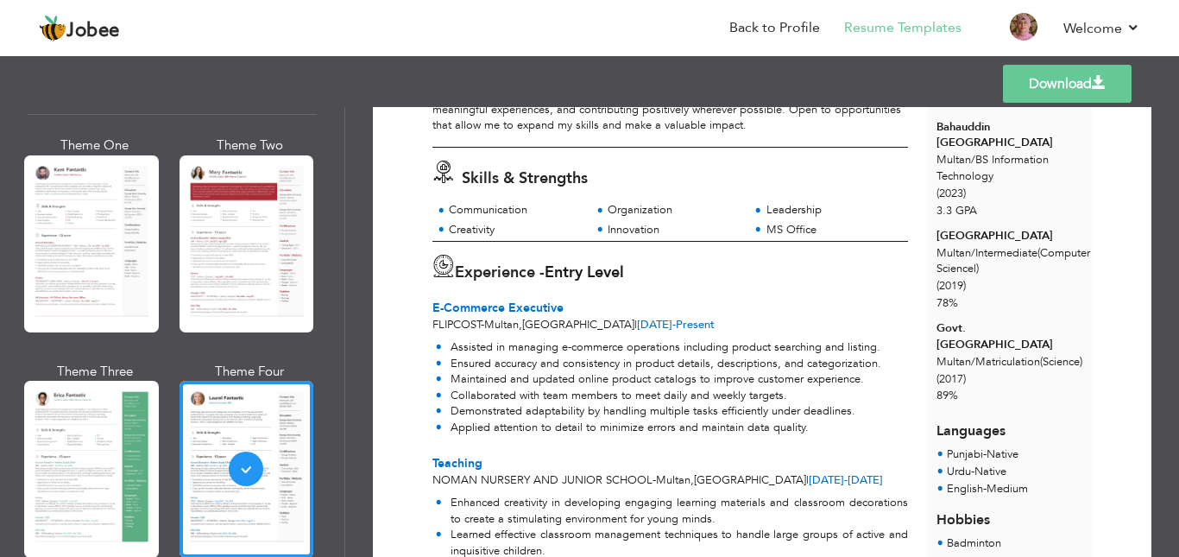
scroll to position [0, 0]
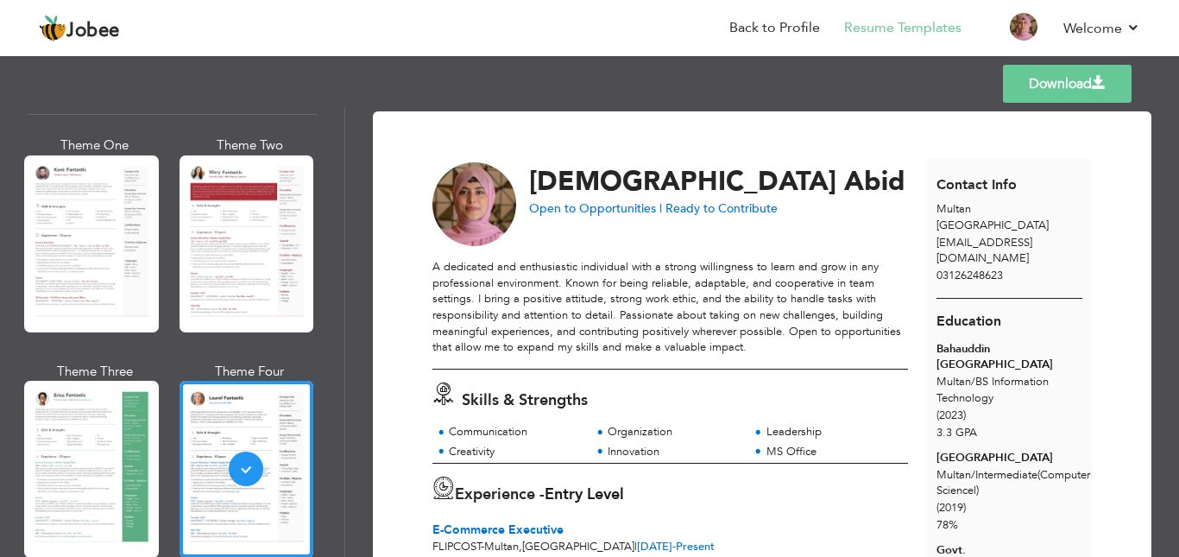
click at [1068, 85] on link "Download" at bounding box center [1067, 84] width 129 height 38
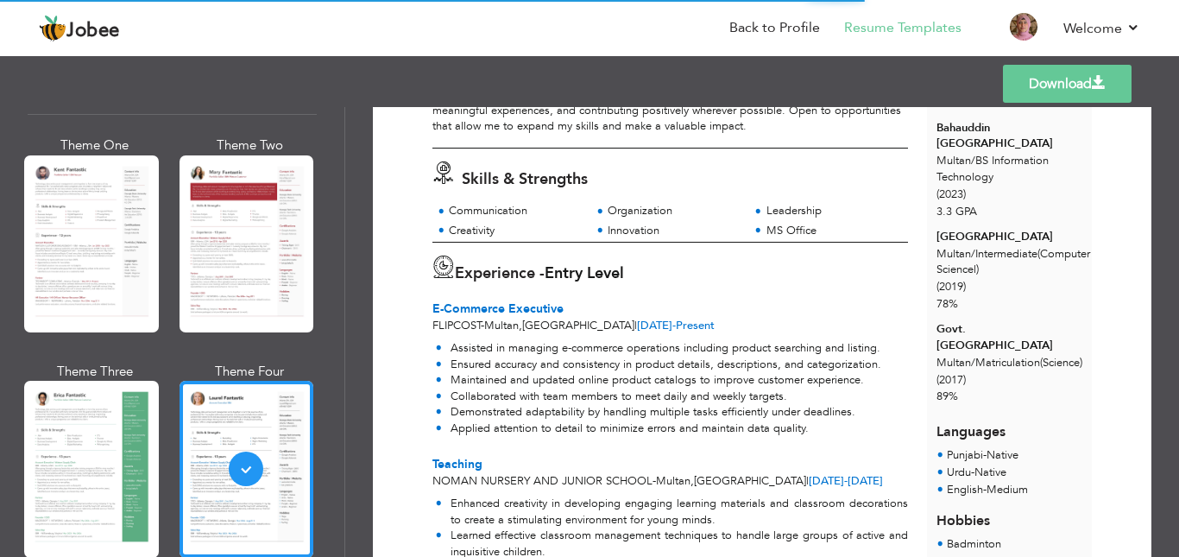
scroll to position [222, 0]
